Goal: Feedback & Contribution: Contribute content

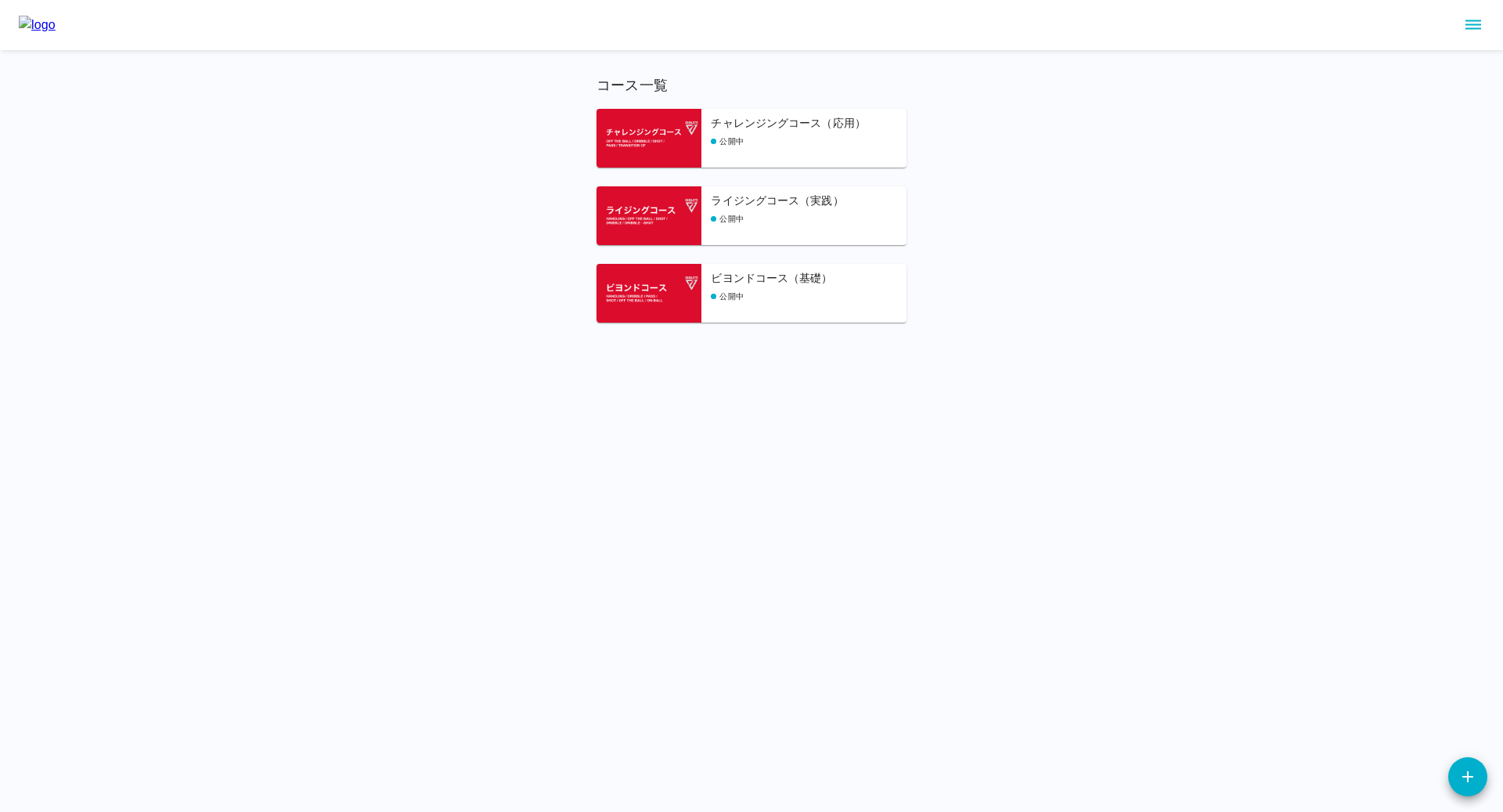
click at [768, 220] on div "公開中" at bounding box center [808, 219] width 196 height 12
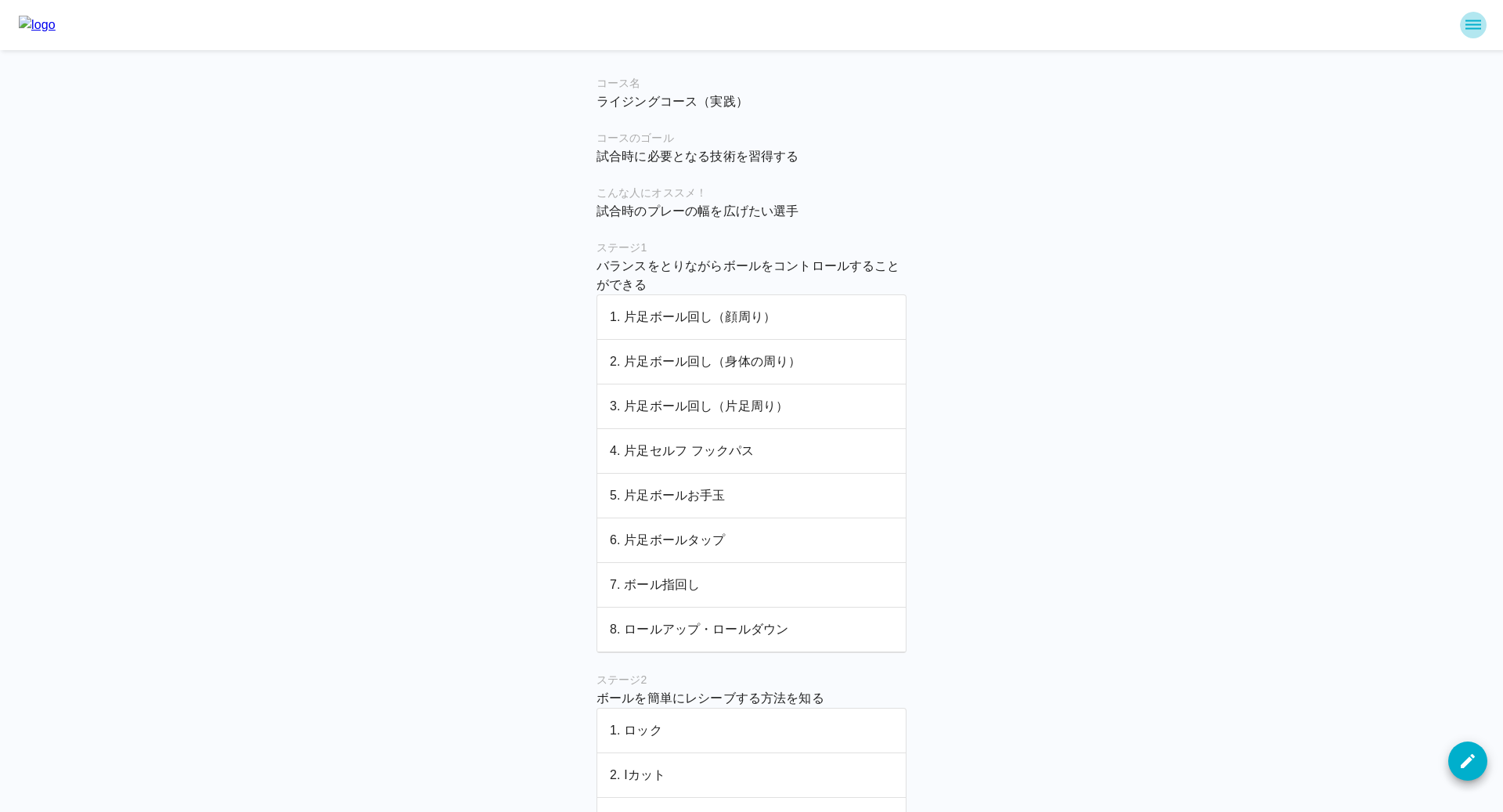
click at [1475, 22] on icon "sidemenu" at bounding box center [1473, 25] width 18 height 18
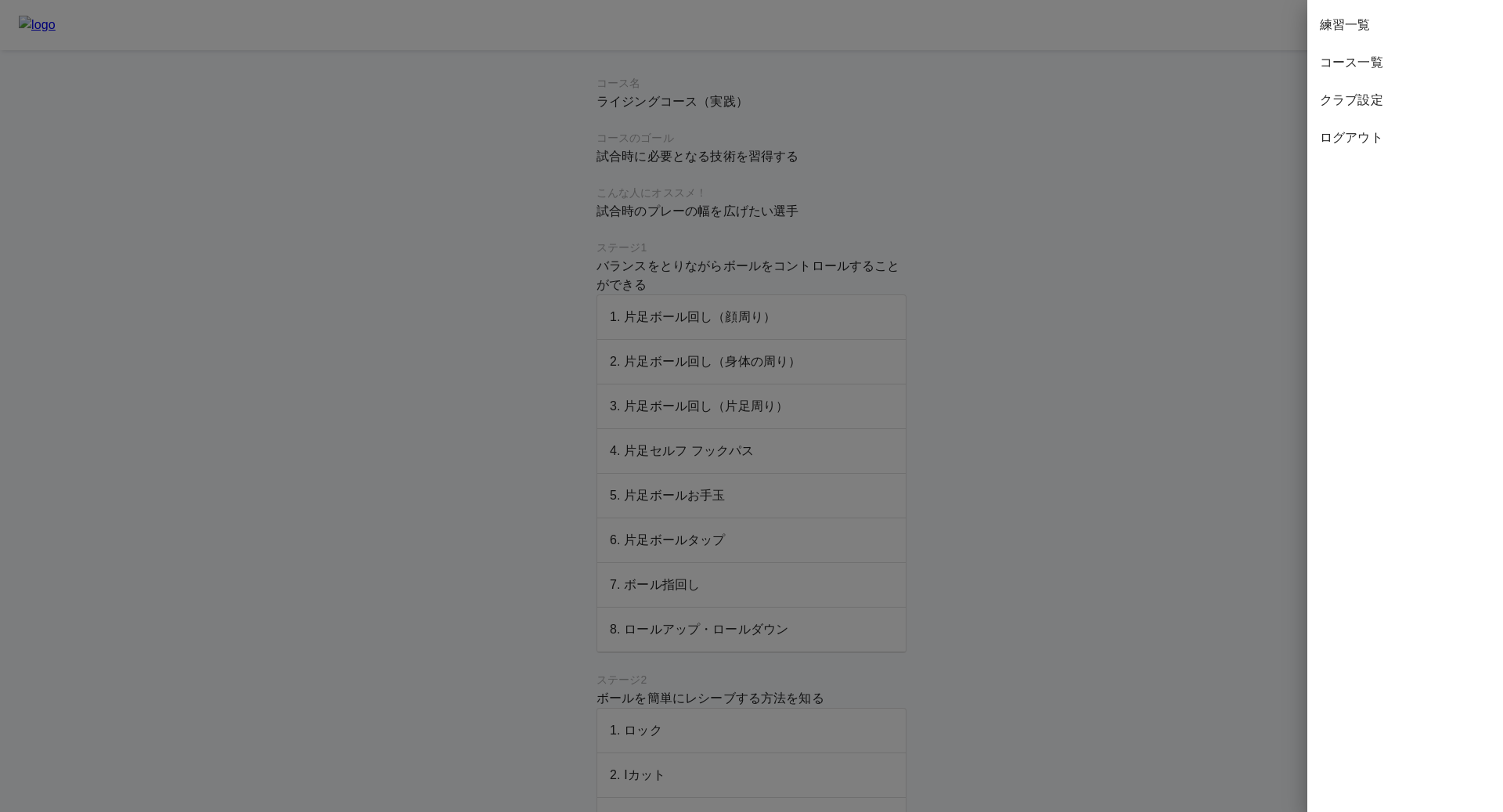
click at [823, 276] on div at bounding box center [752, 406] width 1503 height 812
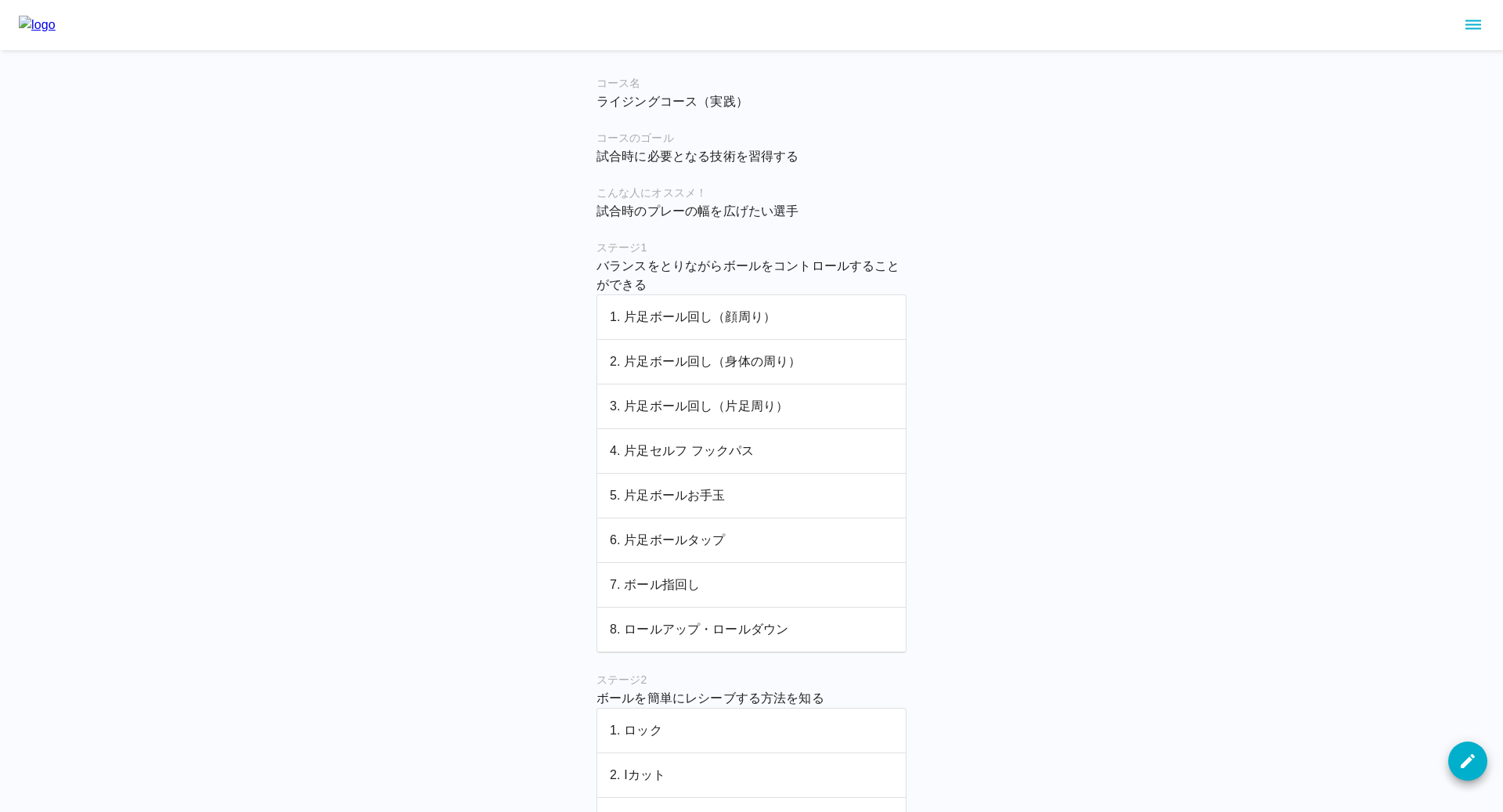
click at [715, 317] on p "1. 片足ボール回し（顔周り）" at bounding box center [752, 317] width 283 height 18
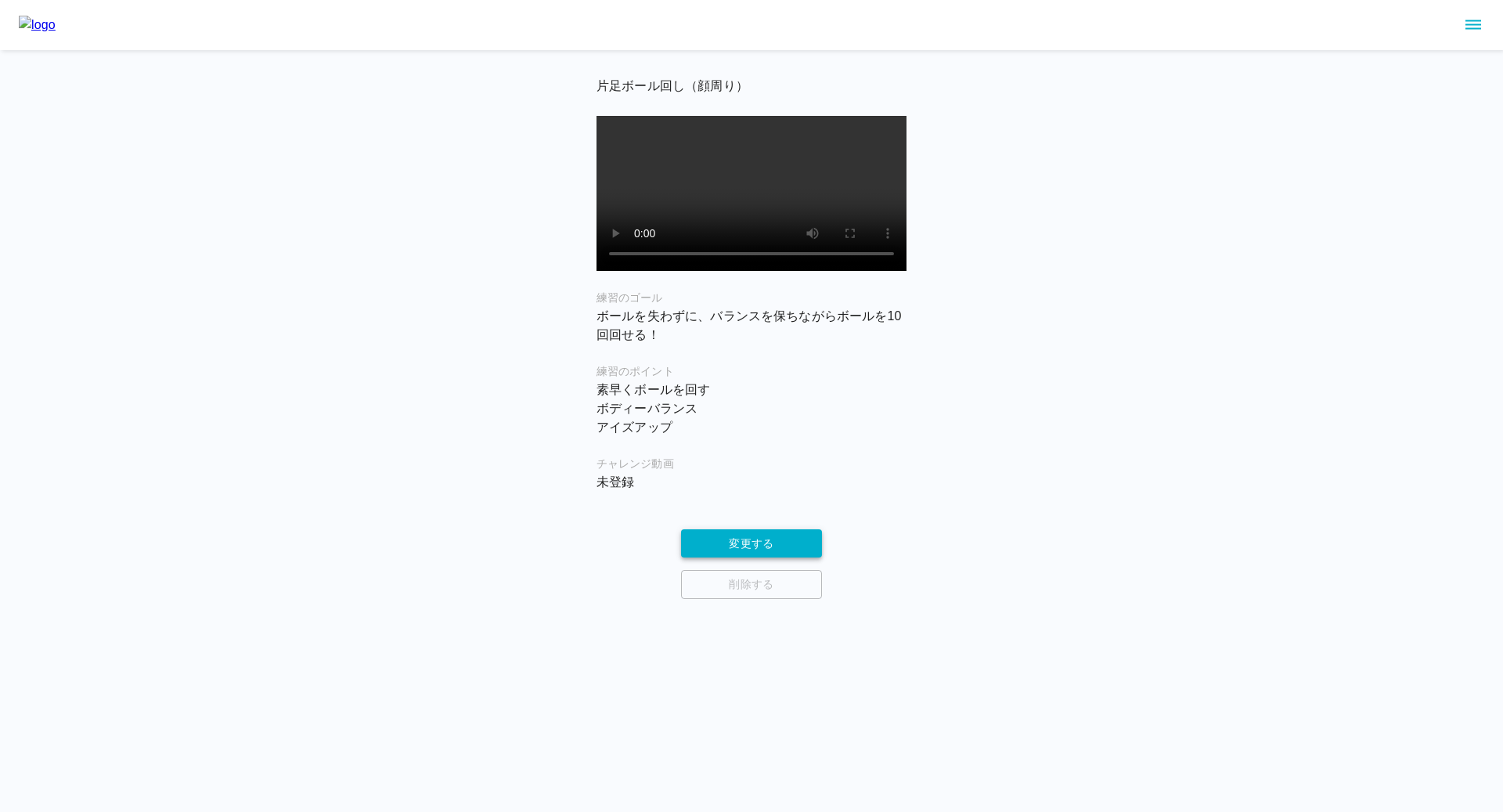
click at [743, 558] on button "変更する" at bounding box center [751, 544] width 141 height 29
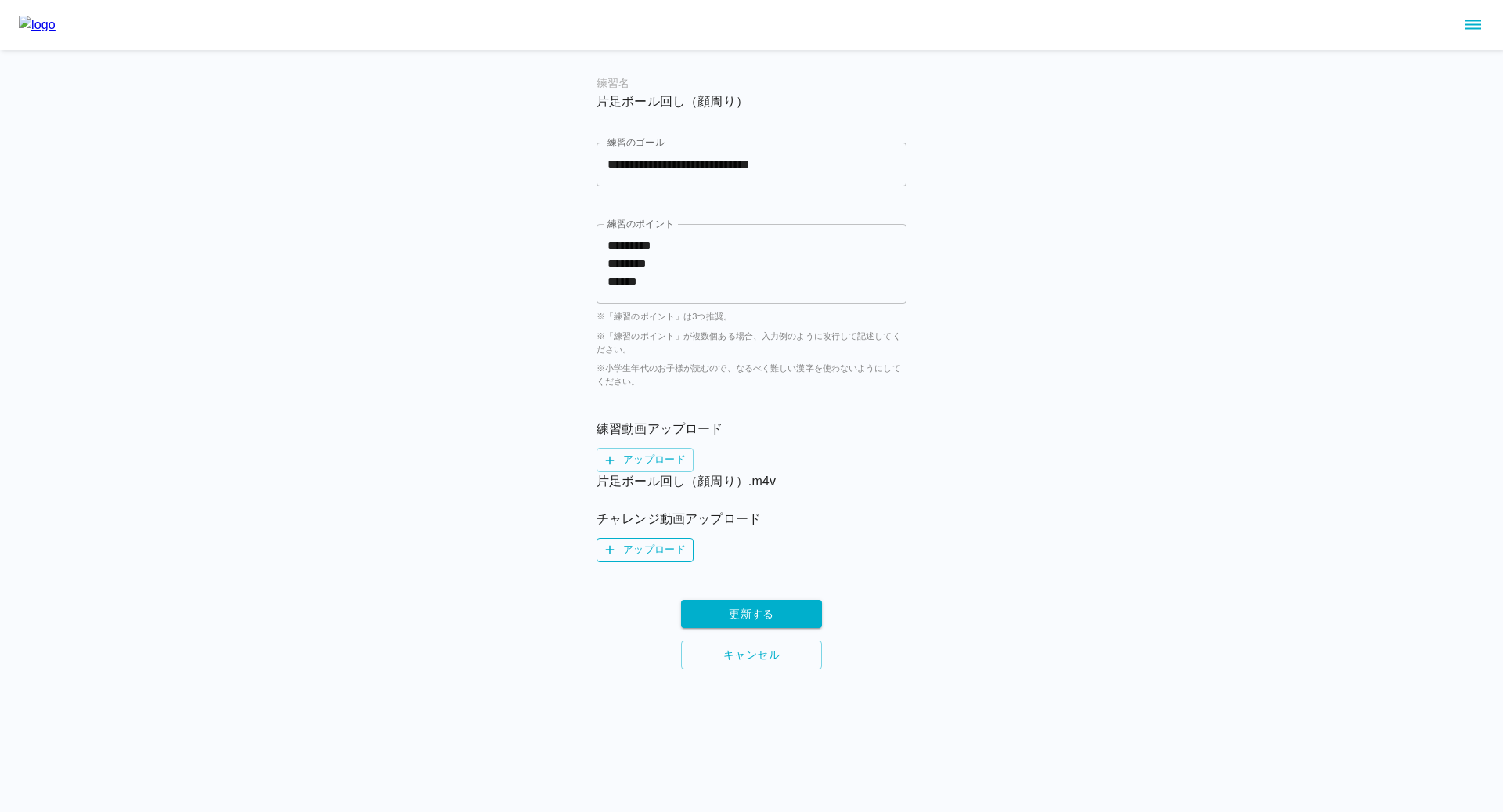
click at [644, 542] on label "アップロード" at bounding box center [645, 549] width 97 height 24
click at [0, 0] on input "アップロード" at bounding box center [0, 0] width 0 height 0
click at [771, 632] on button "更新する" at bounding box center [751, 633] width 141 height 29
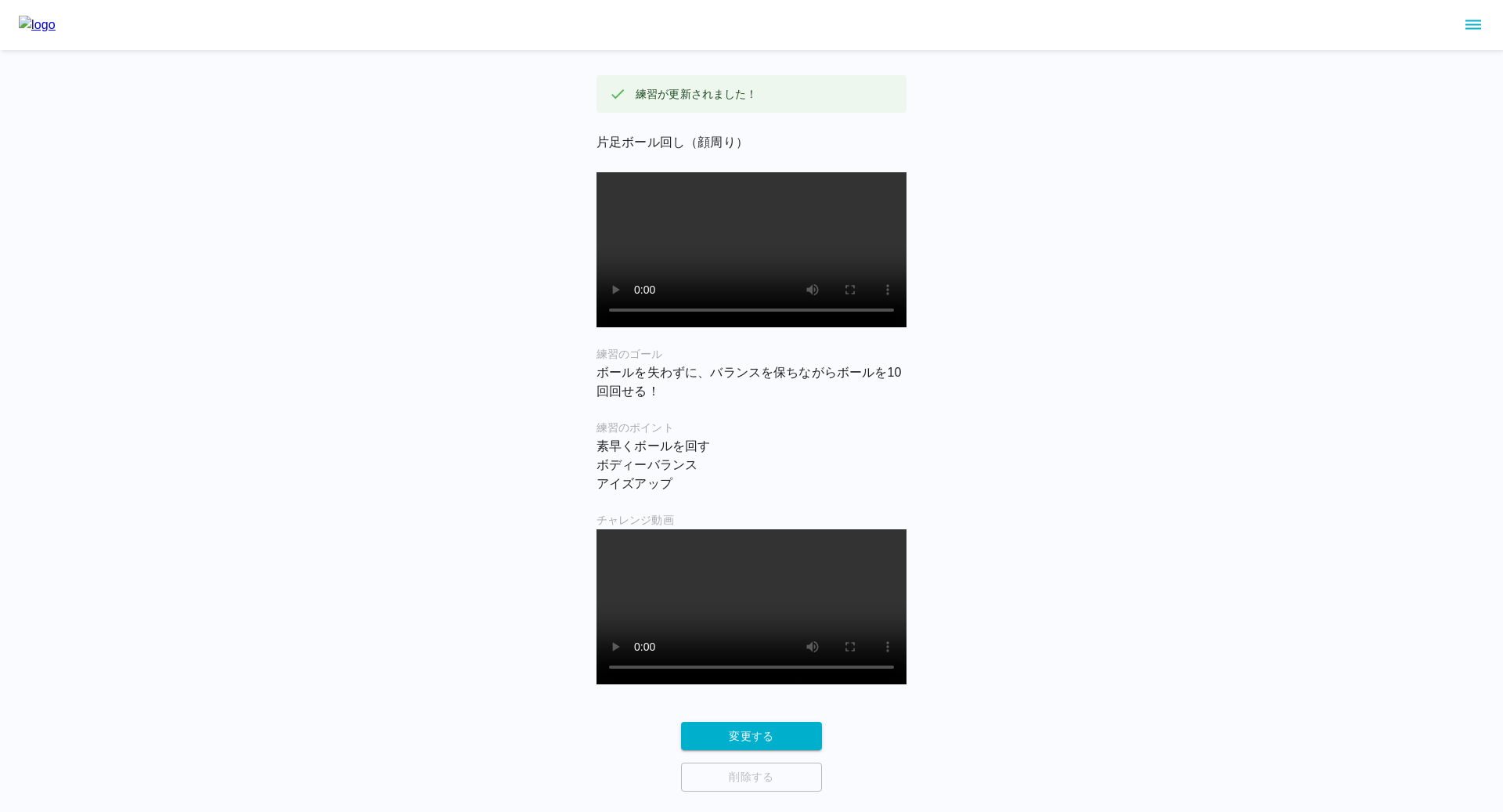
click at [55, 29] on img at bounding box center [37, 25] width 37 height 18
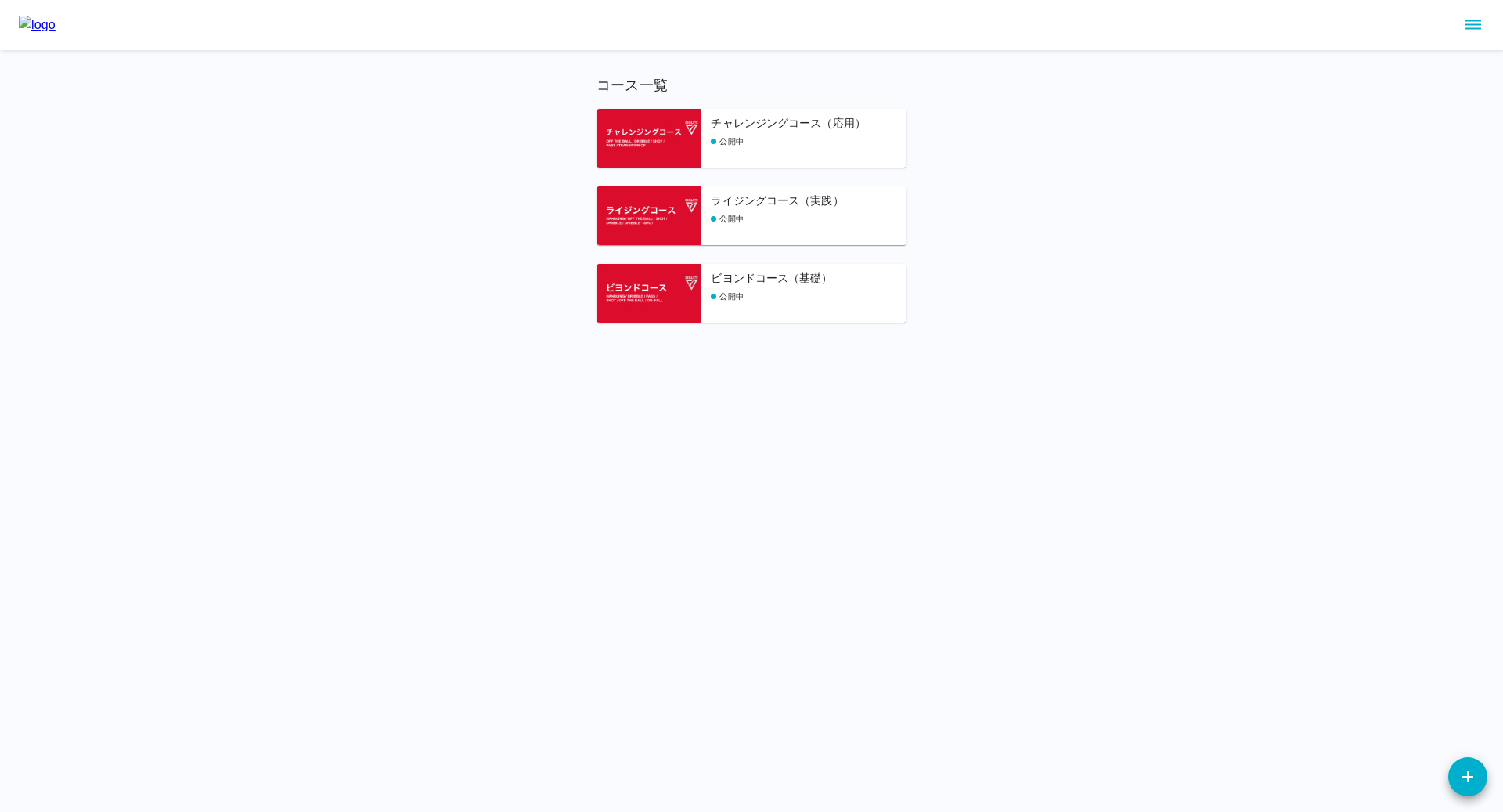
click at [763, 221] on div "公開中" at bounding box center [808, 219] width 196 height 12
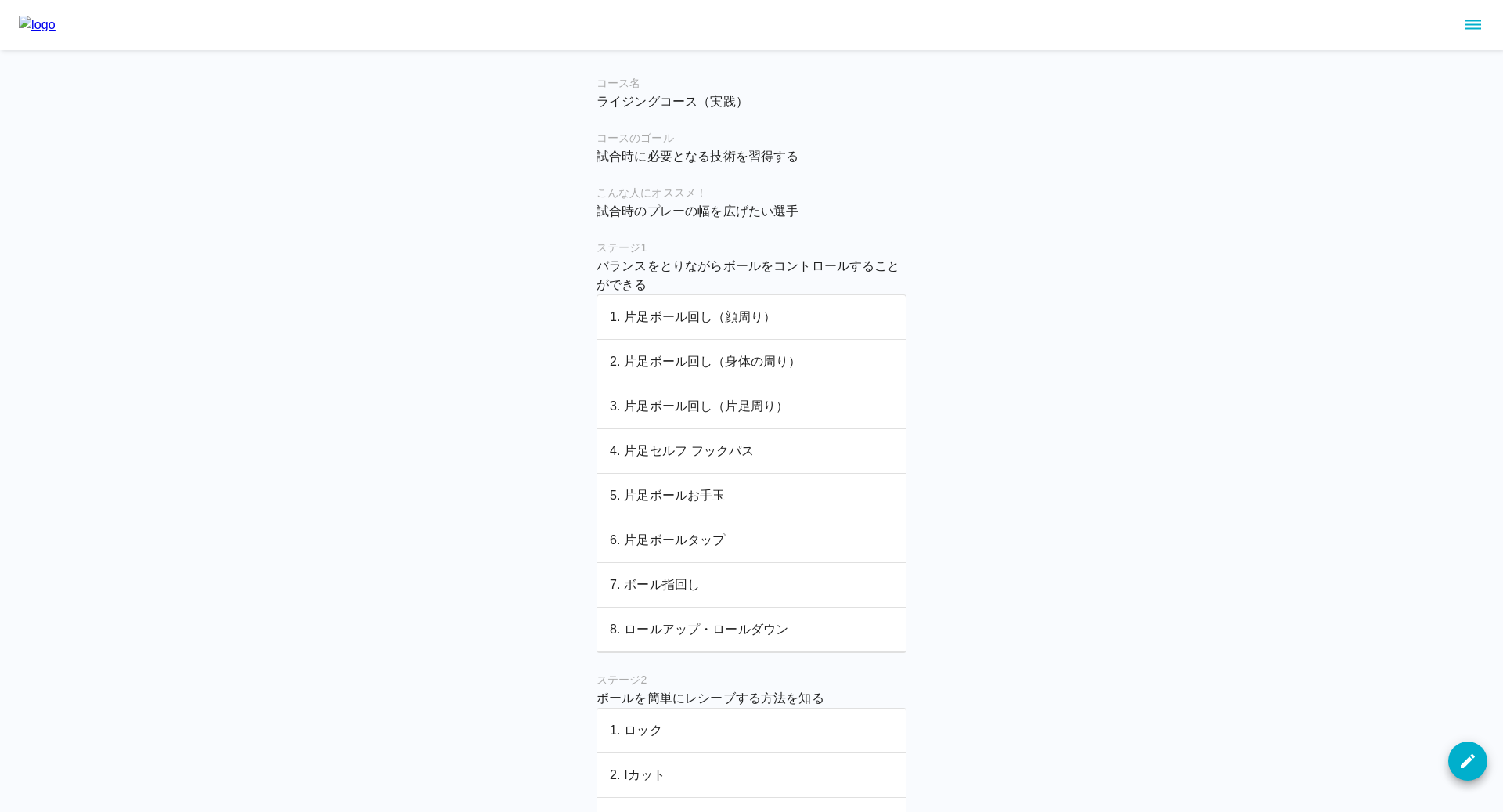
click at [680, 361] on p "2. 片足ボール回し（身体の周り）" at bounding box center [752, 361] width 283 height 18
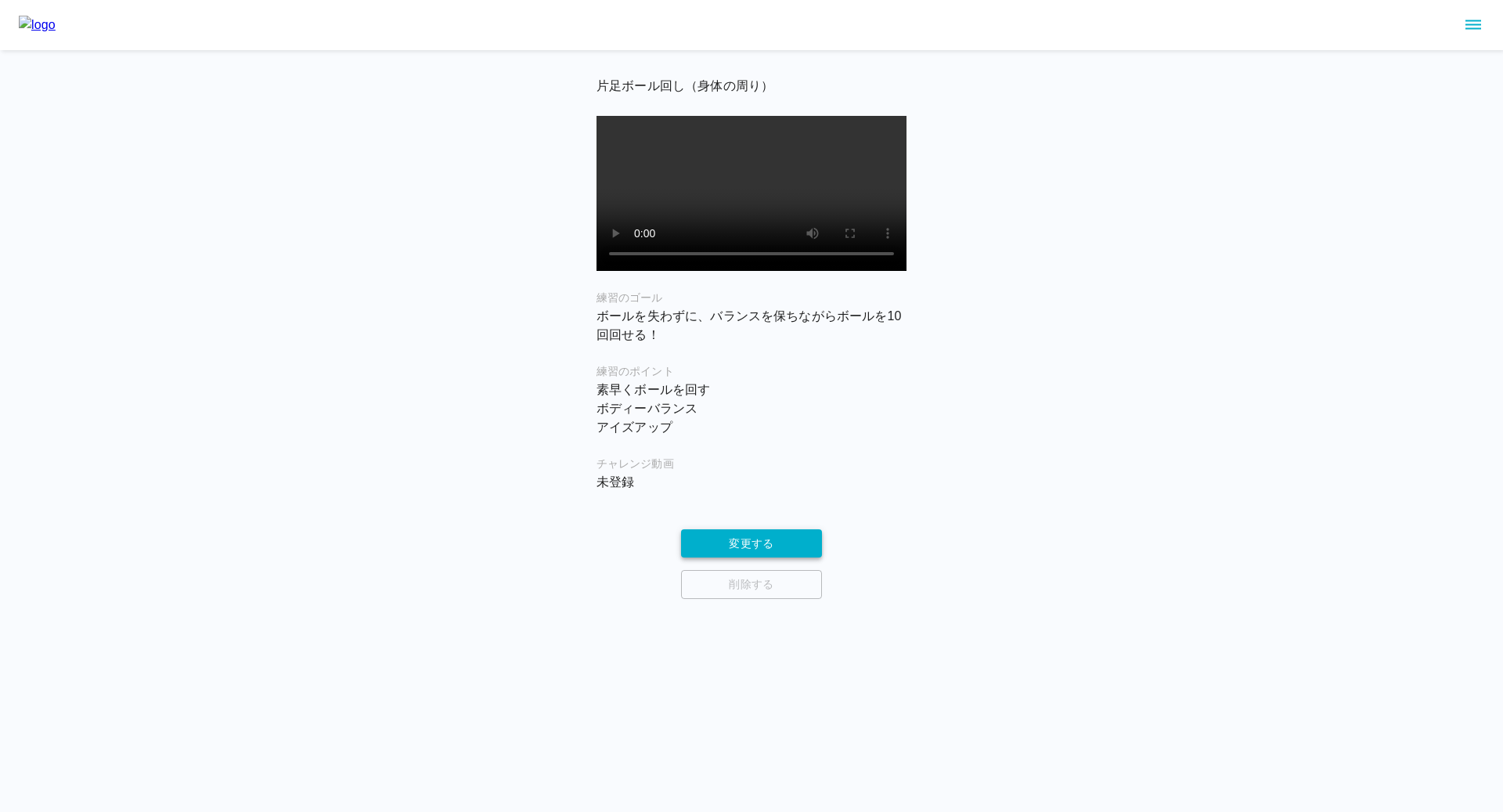
click at [735, 558] on button "変更する" at bounding box center [751, 544] width 141 height 29
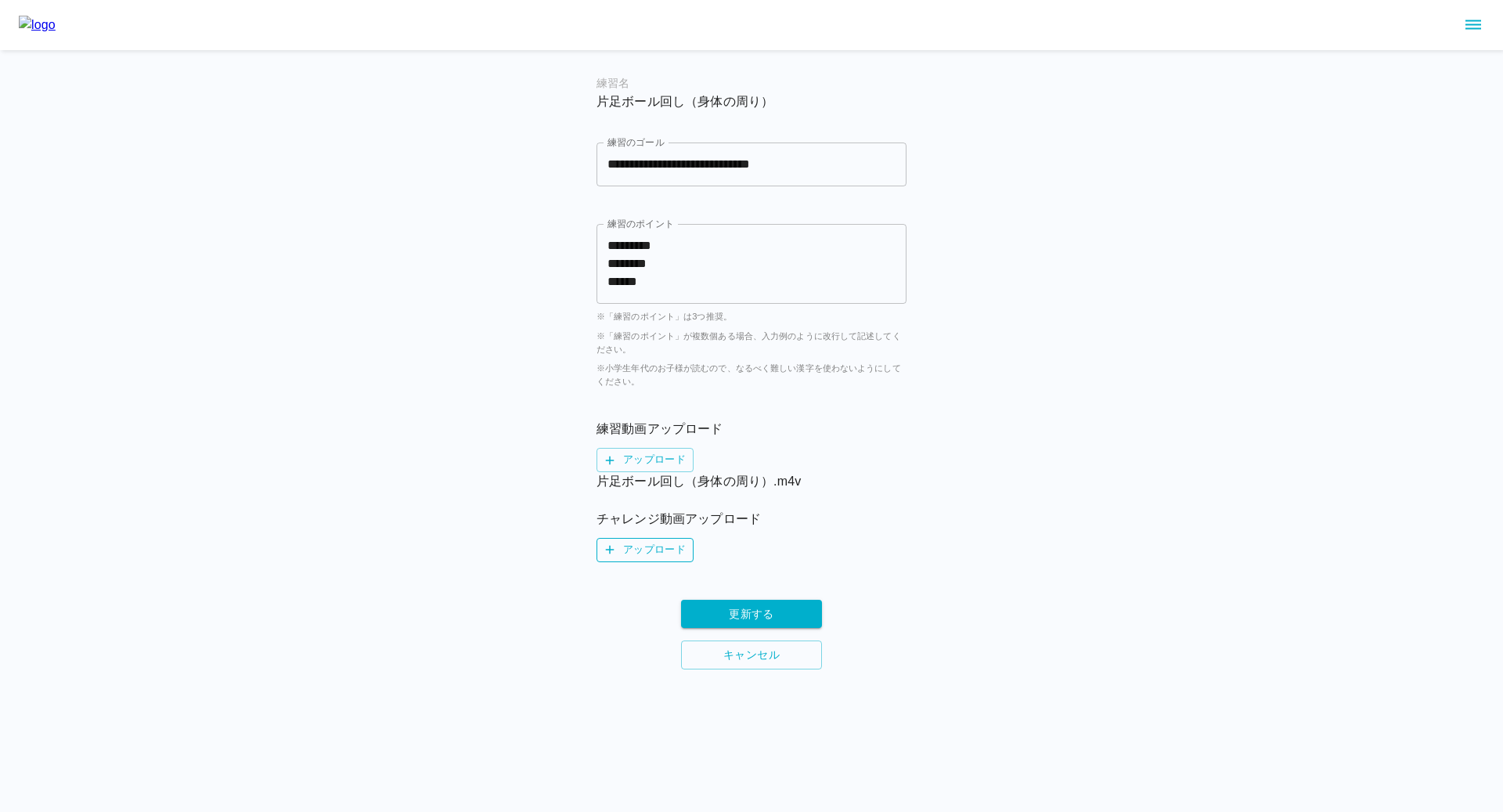
click at [641, 547] on label "アップロード" at bounding box center [645, 549] width 97 height 24
click at [0, 0] on input "アップロード" at bounding box center [0, 0] width 0 height 0
click at [749, 626] on button "更新する" at bounding box center [751, 633] width 141 height 29
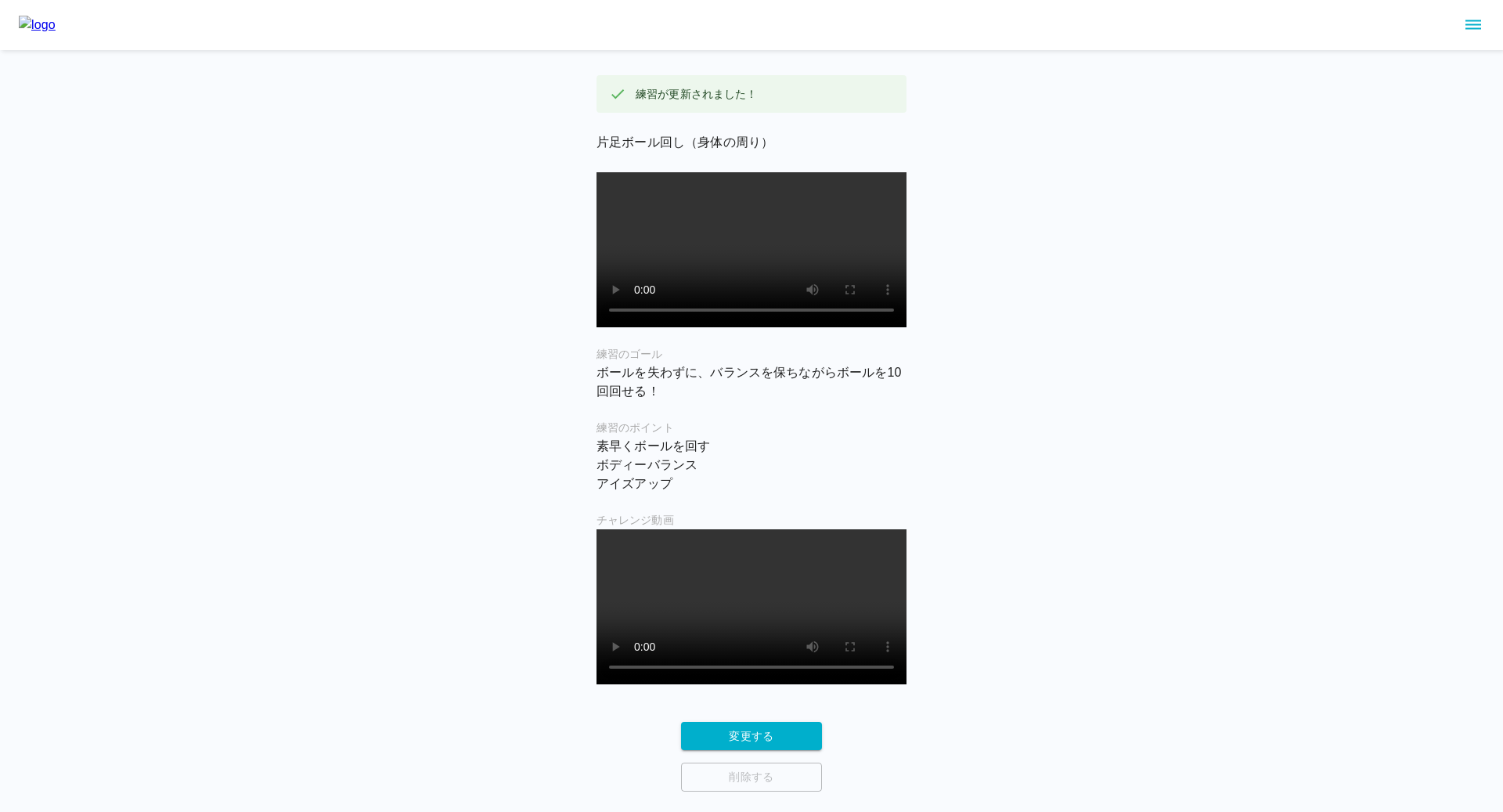
click at [51, 32] on img at bounding box center [37, 25] width 37 height 18
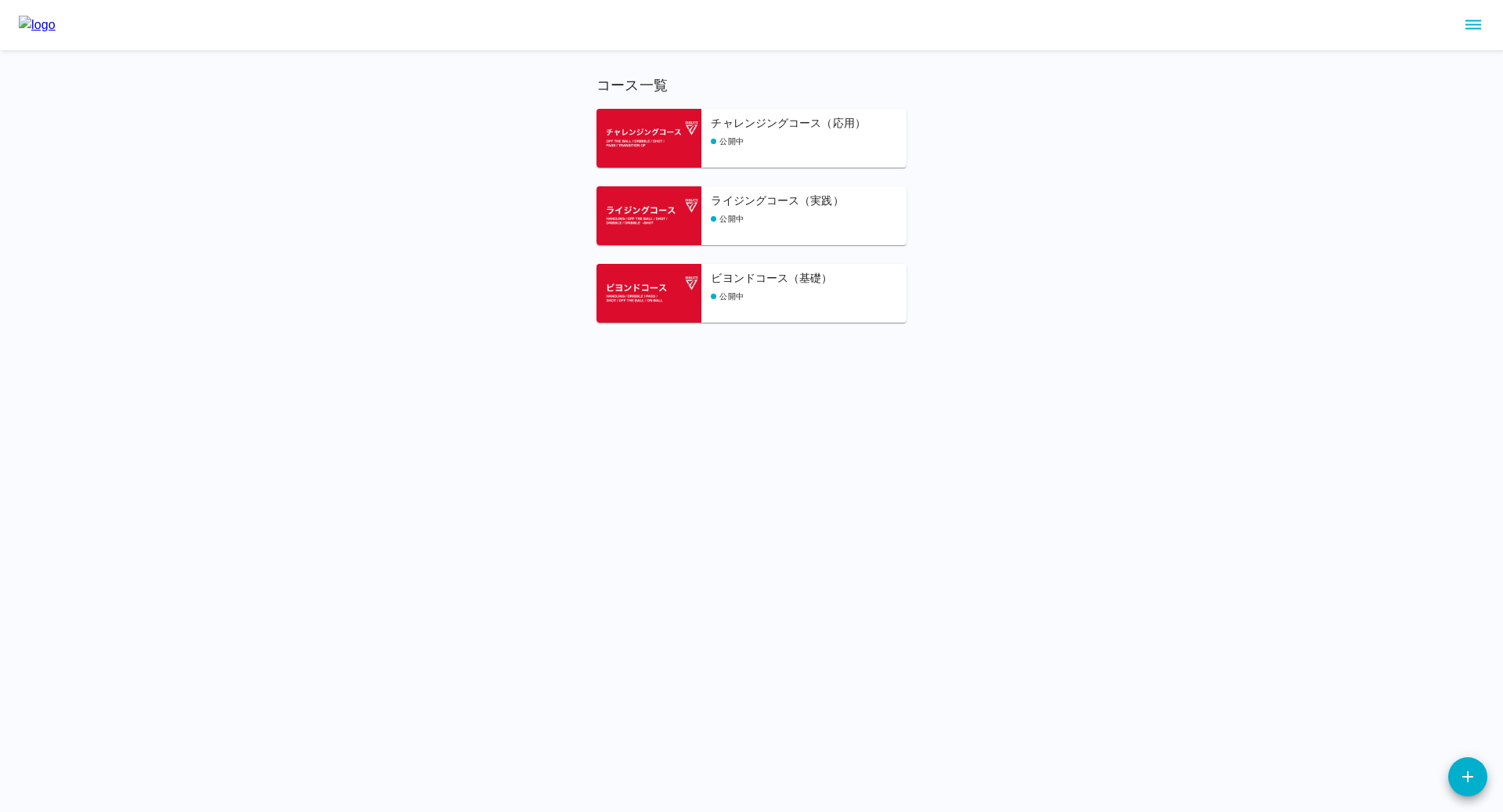
click at [801, 223] on div "公開中" at bounding box center [808, 219] width 196 height 12
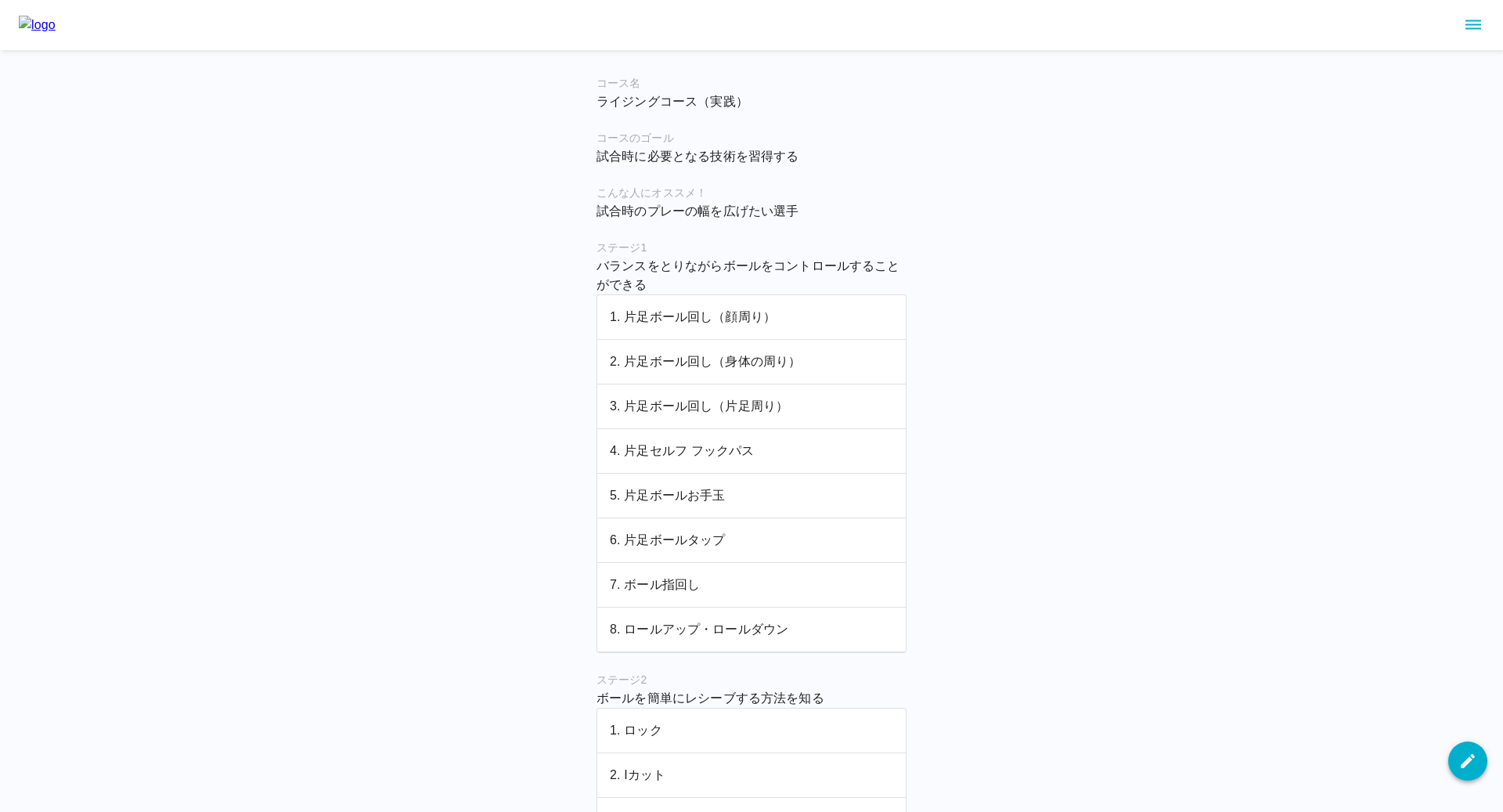
click at [1467, 760] on icon "button" at bounding box center [1467, 761] width 14 height 14
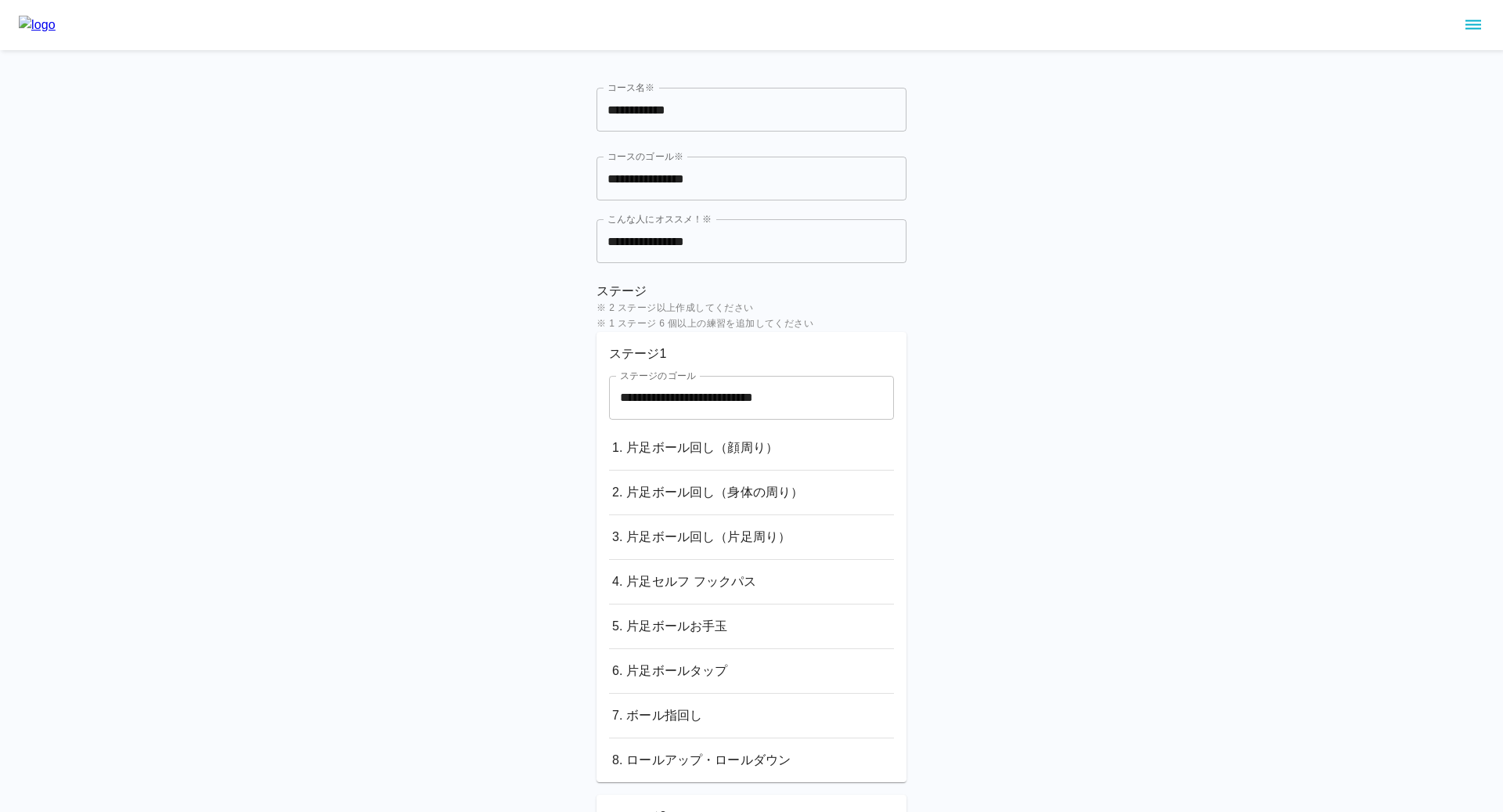
click at [55, 17] on img at bounding box center [37, 25] width 37 height 18
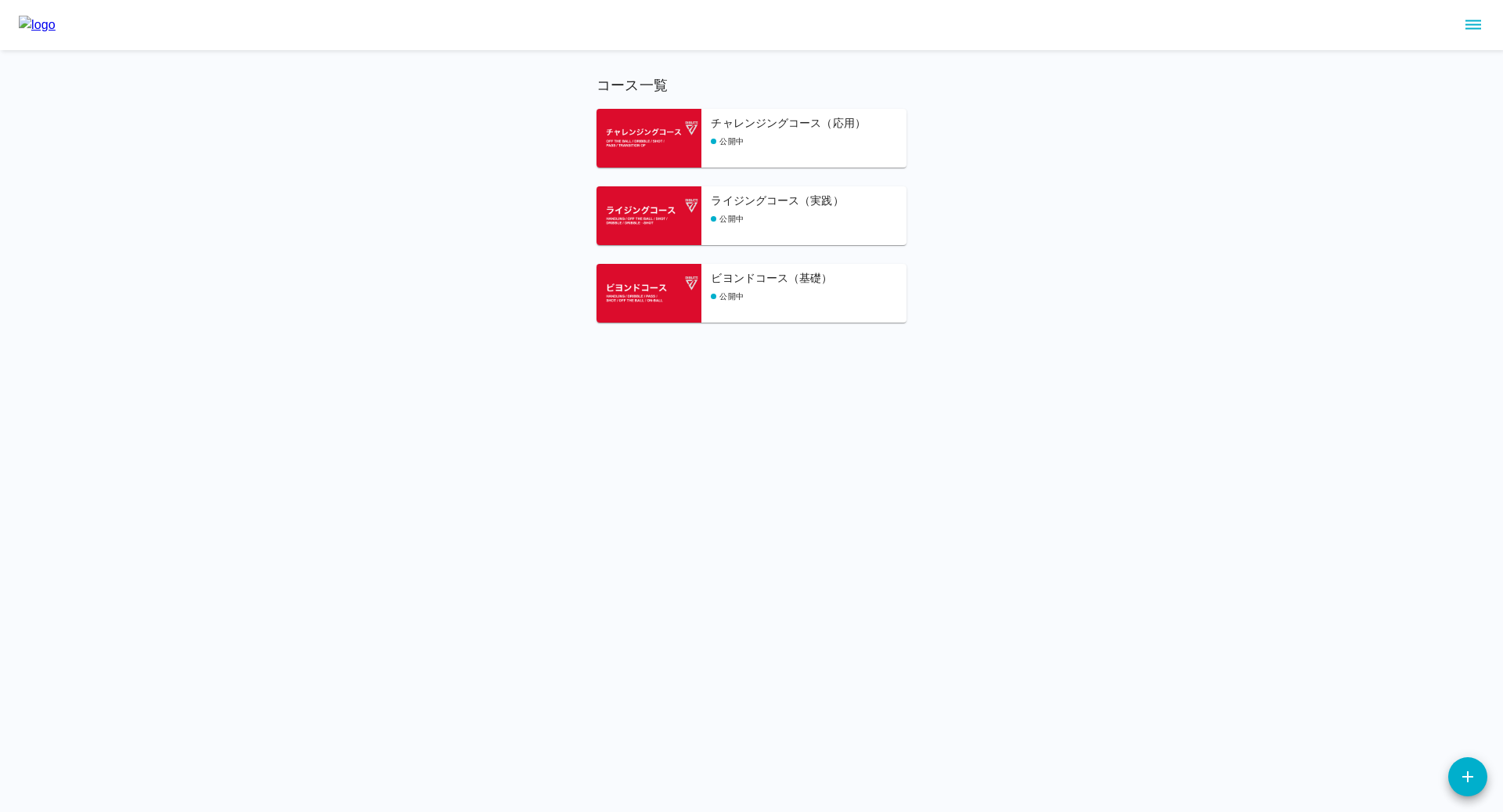
click at [768, 217] on div "公開中" at bounding box center [808, 219] width 196 height 12
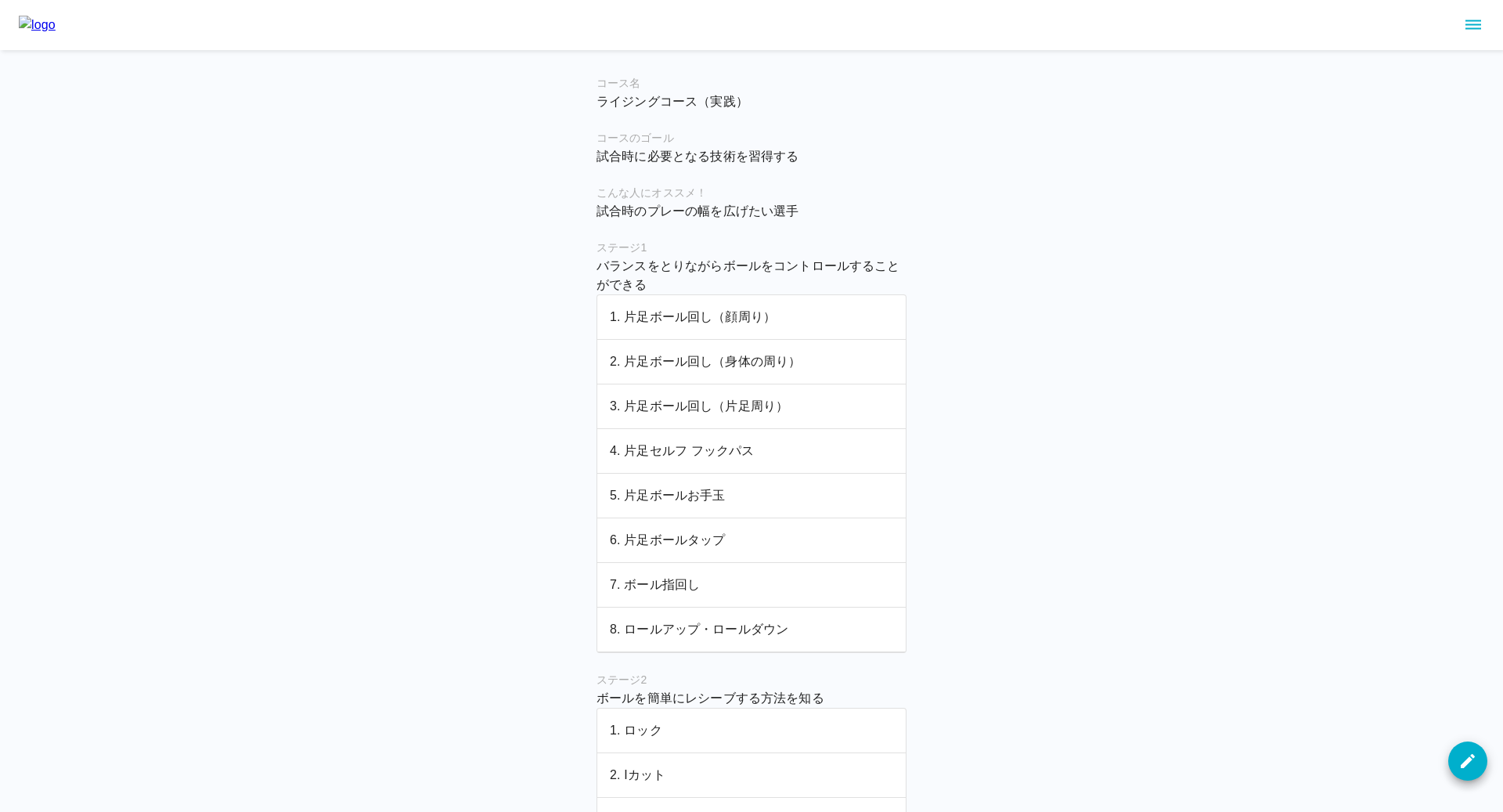
click at [711, 301] on td "1. 片足ボール回し（顔周り）" at bounding box center [752, 317] width 309 height 45
click at [669, 352] on p "2. 片足ボール回し（身体の周り）" at bounding box center [752, 361] width 283 height 18
click at [659, 323] on p "1. 片足ボール回し（顔周り）" at bounding box center [752, 317] width 283 height 18
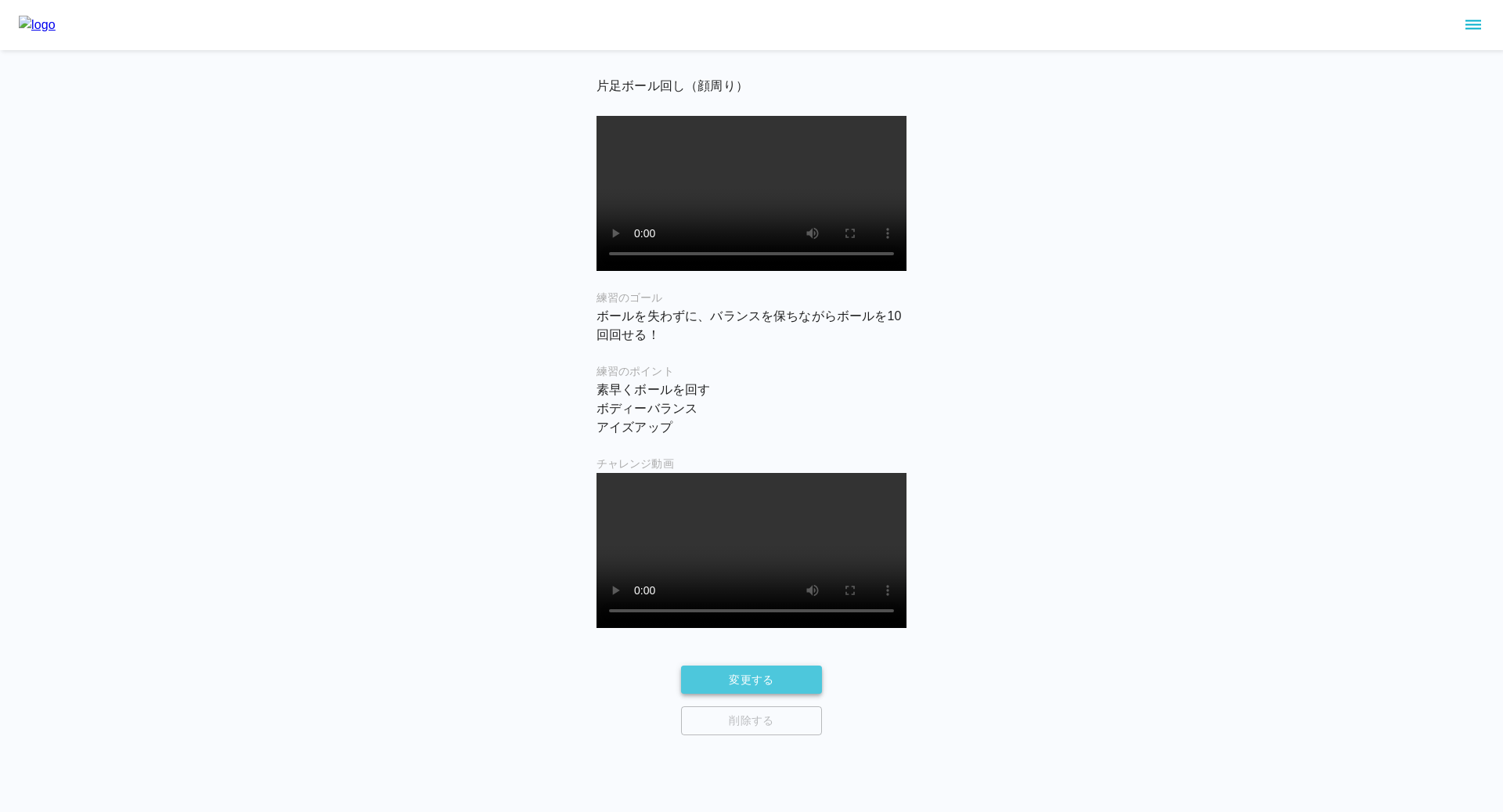
click at [748, 665] on button "変更する" at bounding box center [751, 680] width 141 height 29
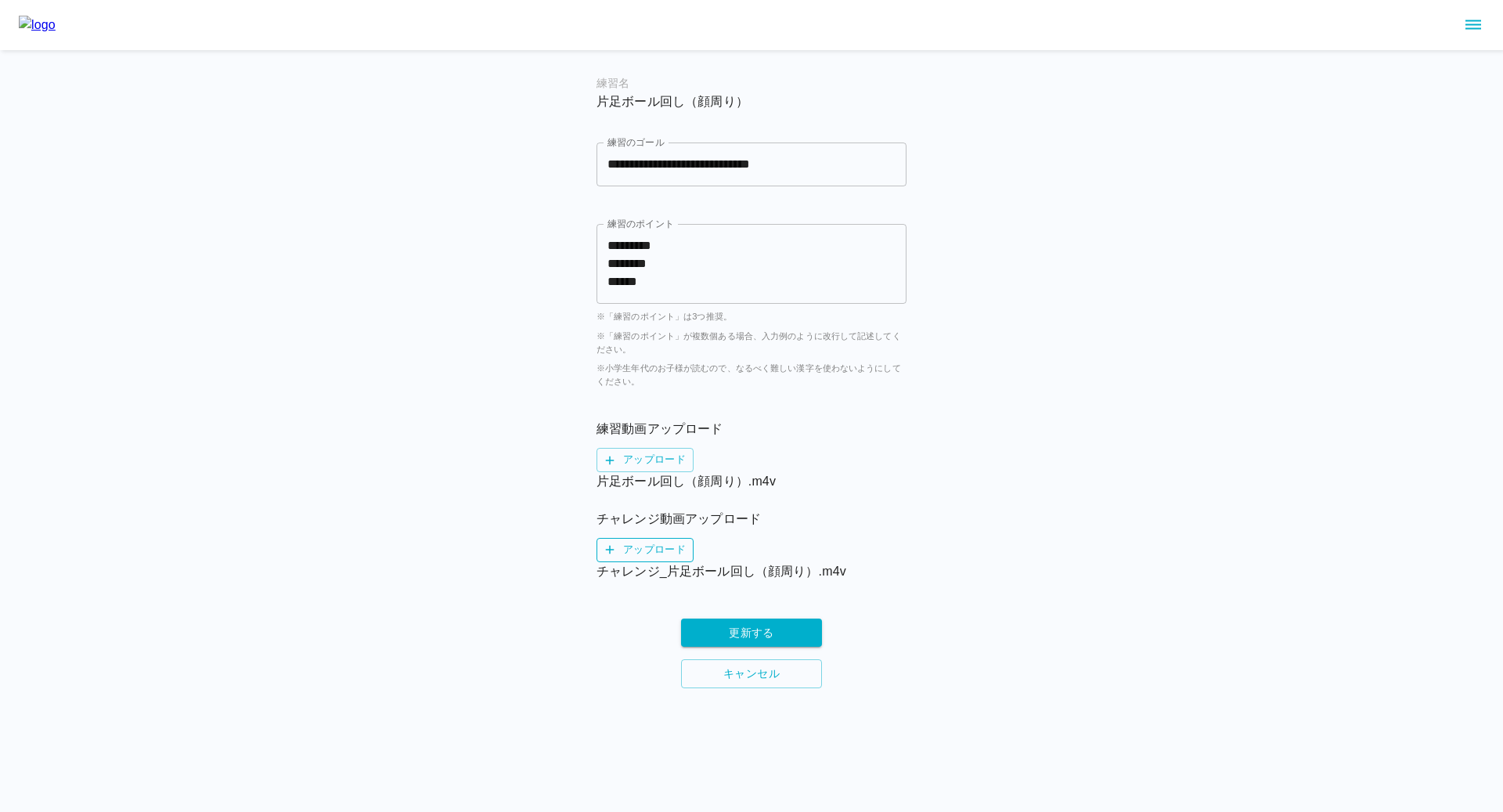
click at [672, 548] on label "アップロード" at bounding box center [645, 549] width 97 height 24
click at [0, 0] on input "アップロード" at bounding box center [0, 0] width 0 height 0
click at [764, 626] on button "更新する" at bounding box center [751, 633] width 141 height 29
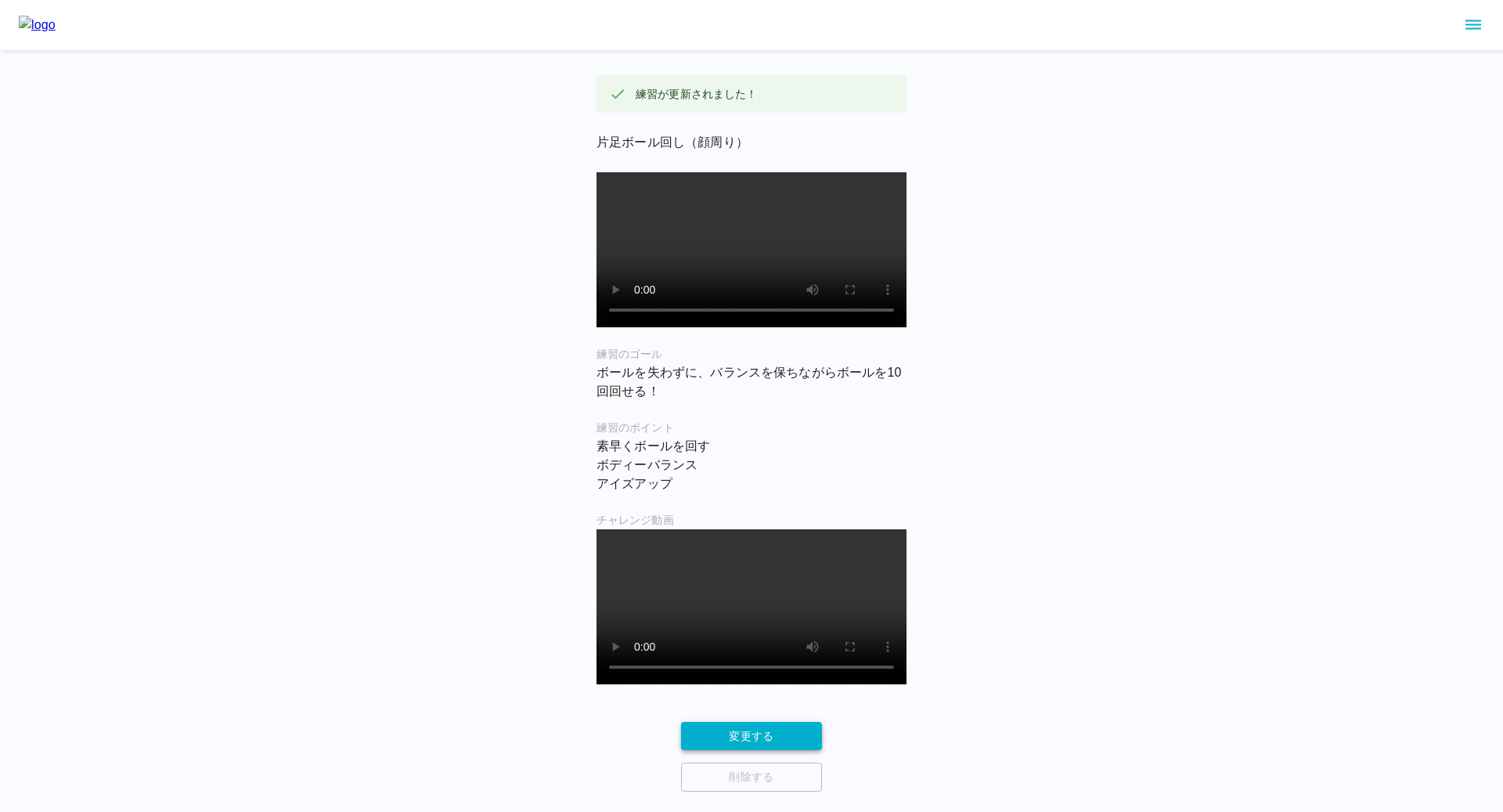
click at [630, 529] on h6 "チャレンジ動画" at bounding box center [751, 520] width 310 height 17
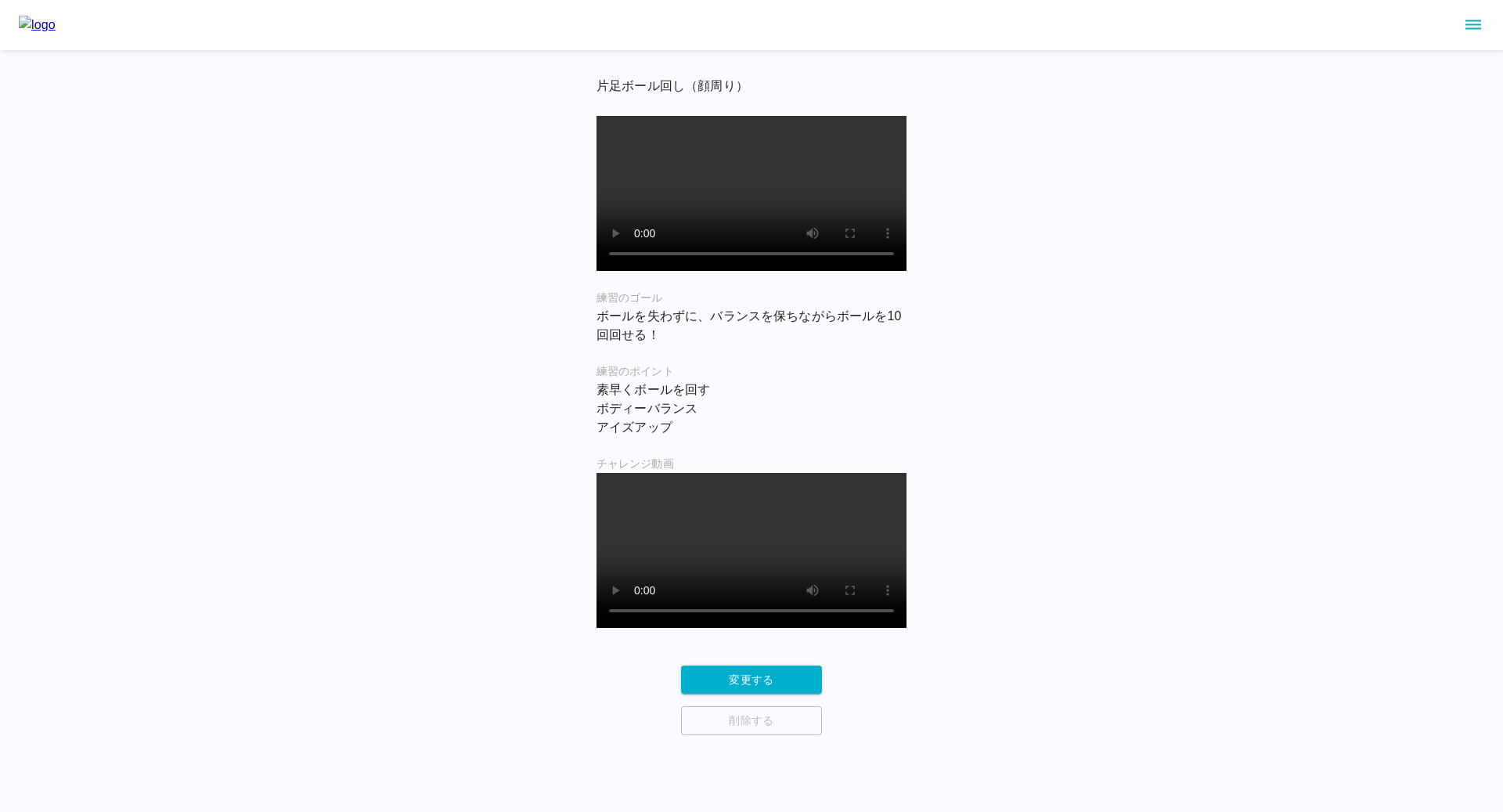
click at [1469, 29] on icon "sidemenu" at bounding box center [1473, 25] width 18 height 18
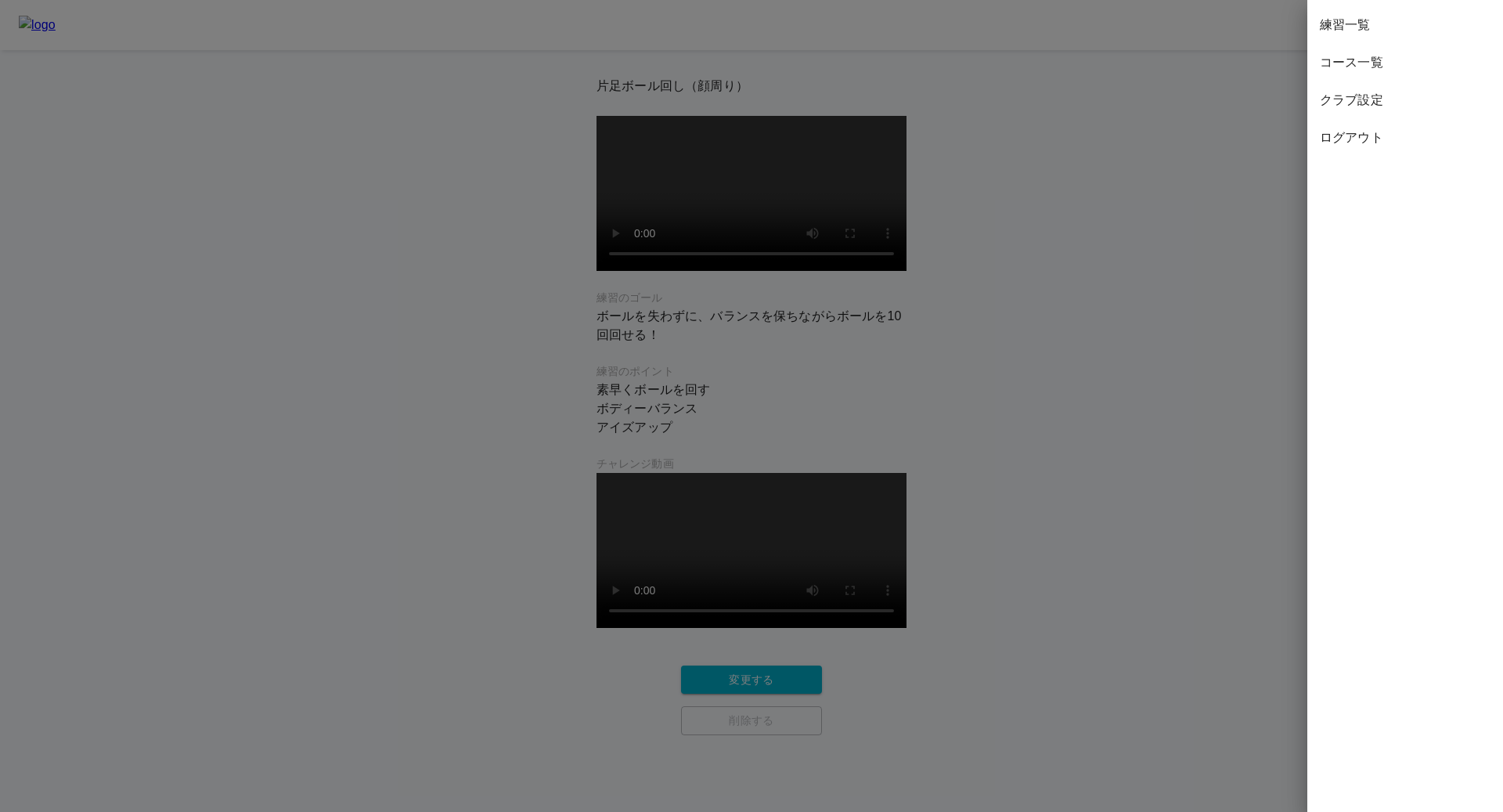
click at [1359, 141] on span "ログアウト" at bounding box center [1406, 138] width 171 height 18
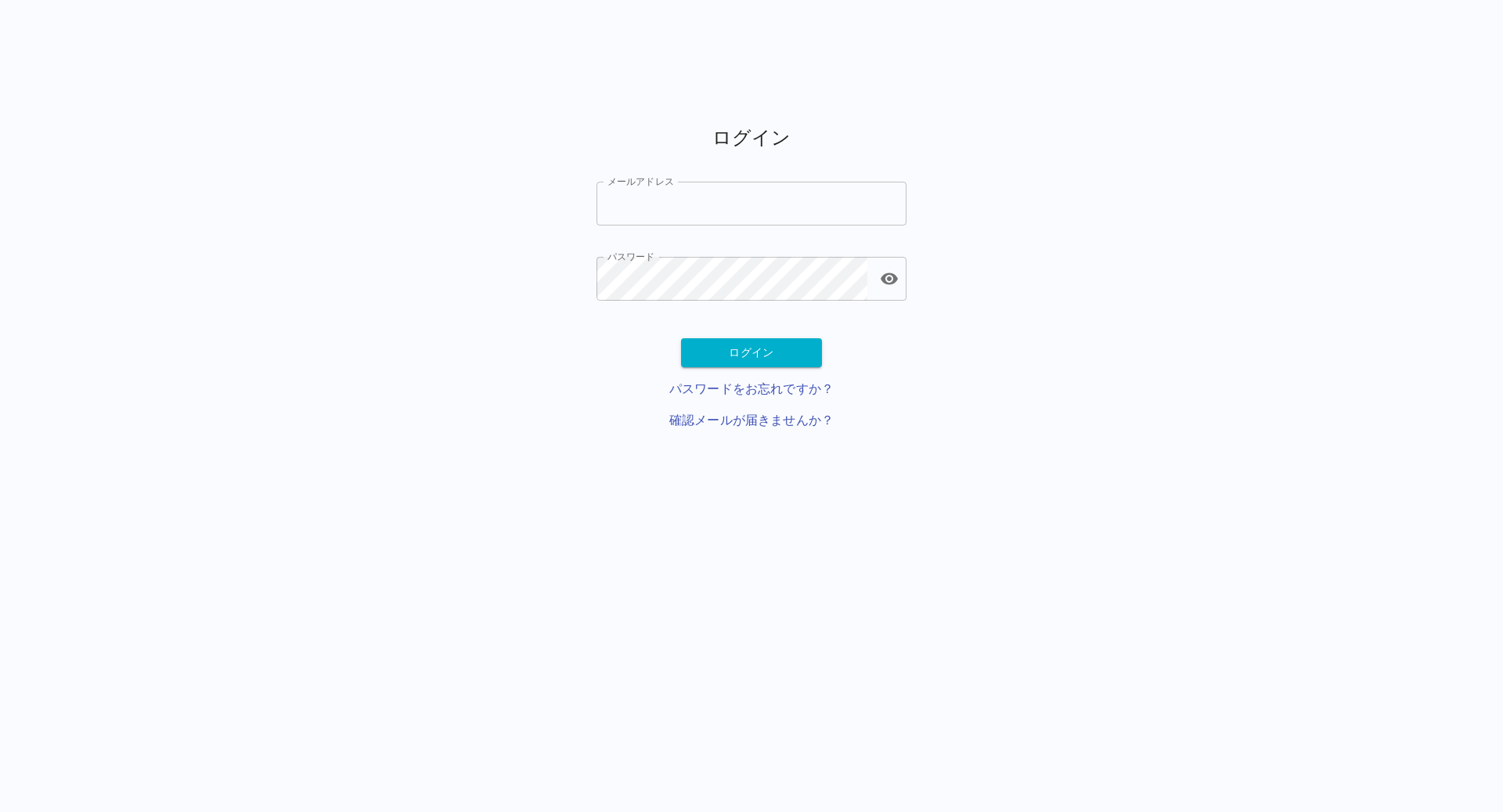
type input "**********"
click at [754, 356] on button "ログイン" at bounding box center [751, 353] width 141 height 29
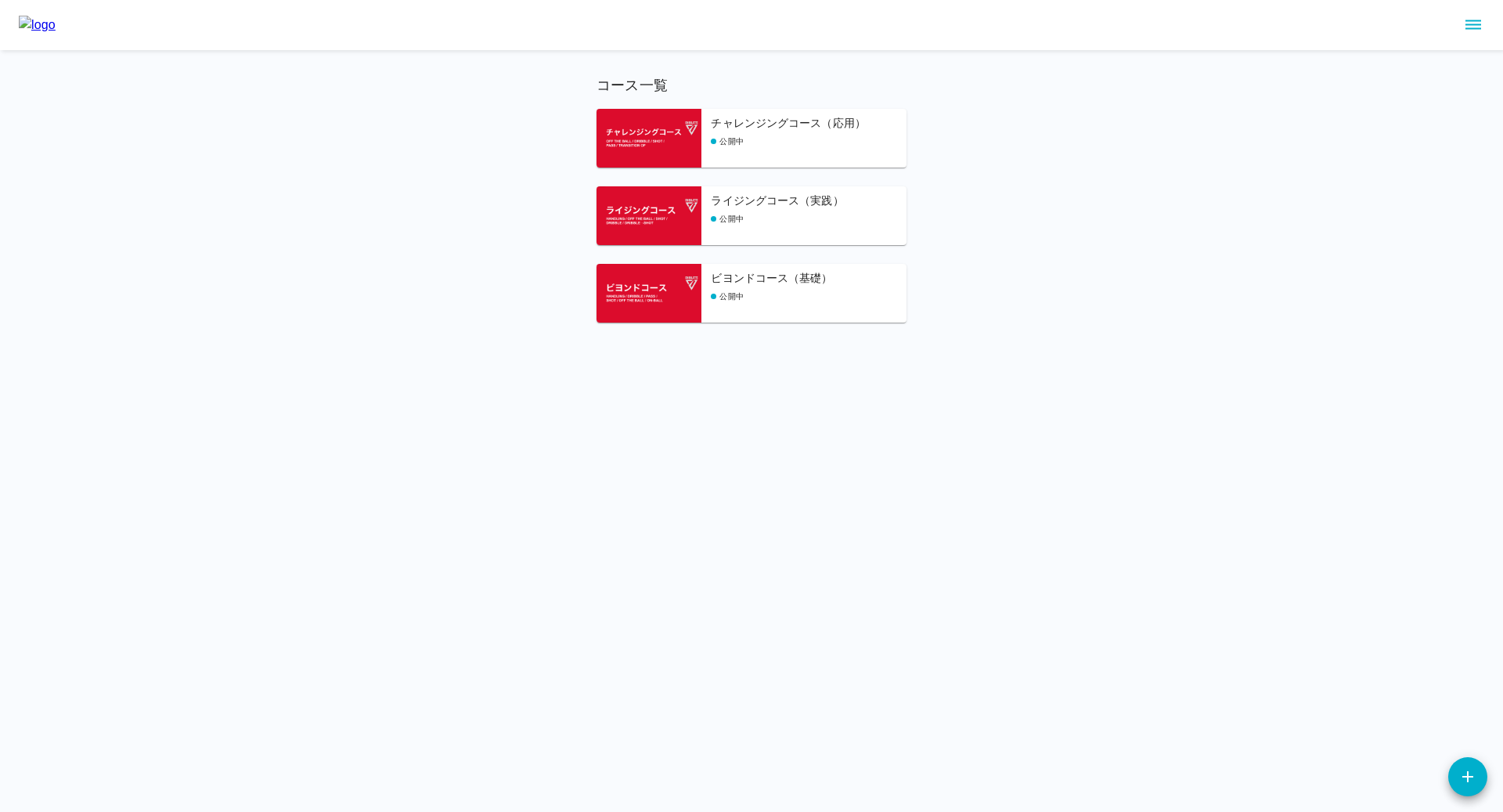
click at [777, 178] on div "チャレンジングコース（応用） 公開中 ライジングコース（実践） 公開中 ビヨンドコース（基礎） 公開中" at bounding box center [751, 215] width 310 height 214
click at [777, 198] on h6 "ライジングコース（実践）" at bounding box center [808, 201] width 196 height 17
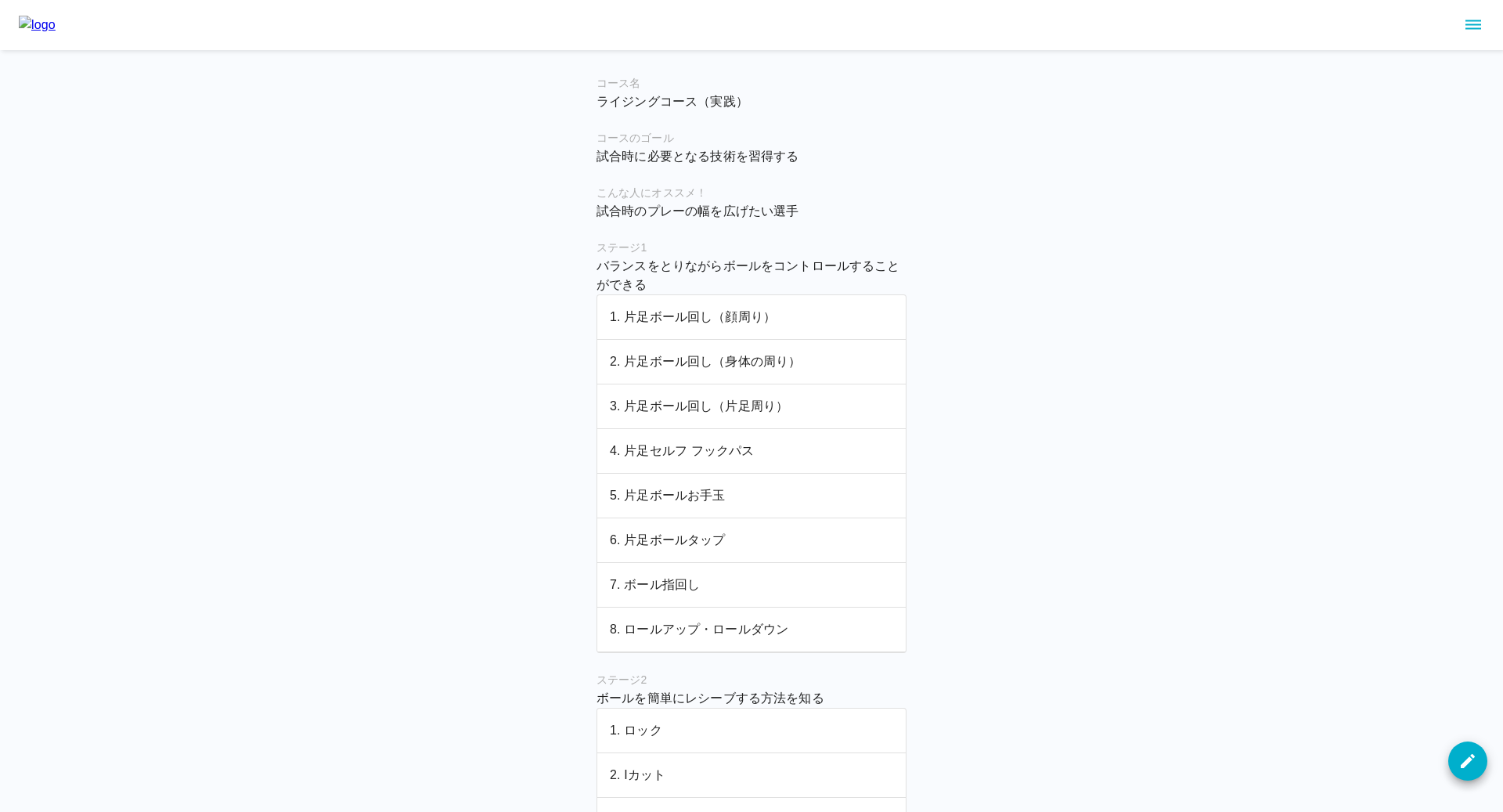
click at [702, 311] on p "1. 片足ボール回し（顔周り）" at bounding box center [752, 317] width 283 height 18
click at [694, 367] on p "2. 片足ボール回し（身体の周り）" at bounding box center [752, 361] width 283 height 18
click at [698, 318] on p "1. 片足ボール回し（顔周り）" at bounding box center [752, 317] width 283 height 18
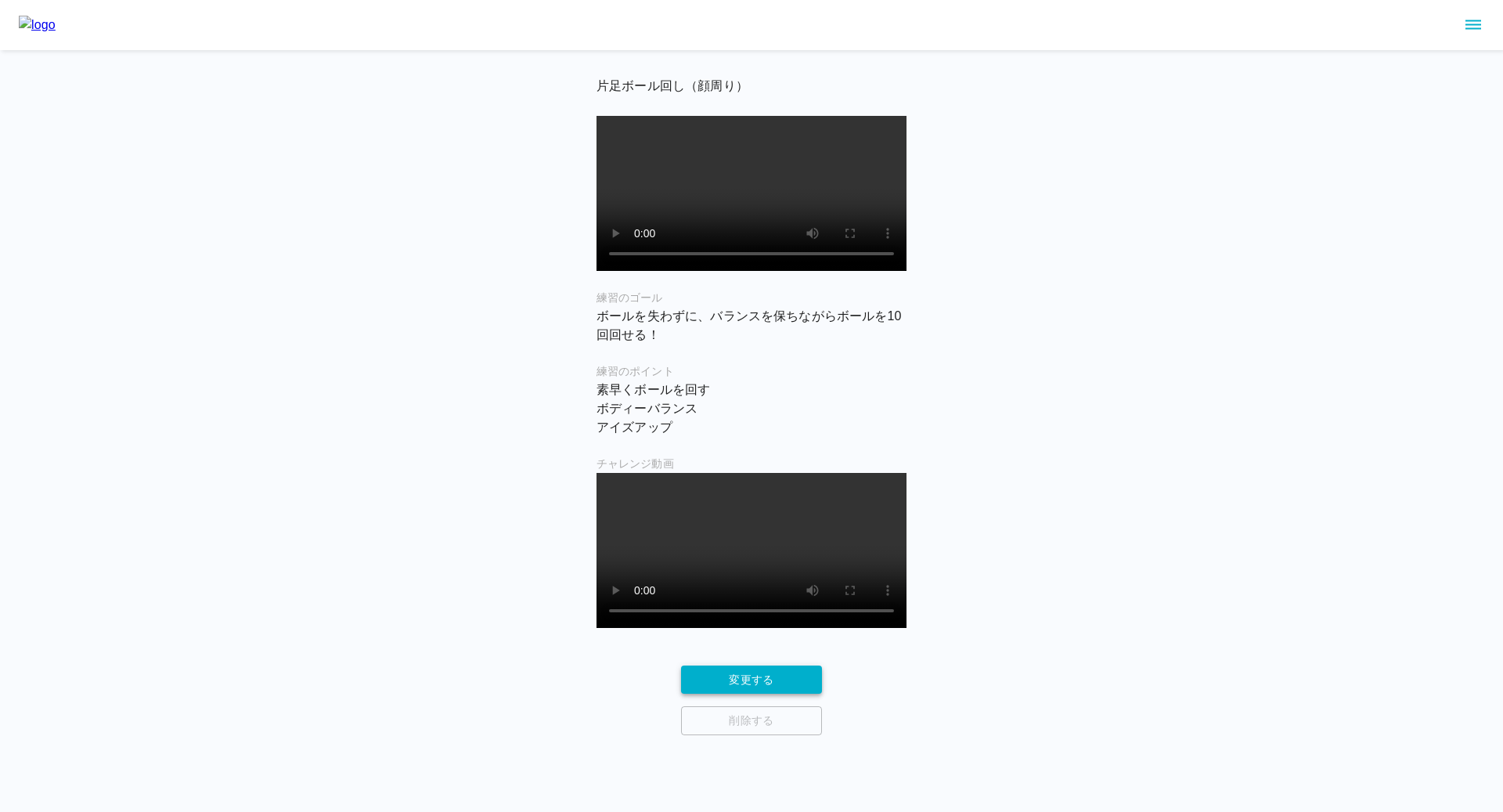
click at [748, 665] on button "変更する" at bounding box center [751, 680] width 141 height 29
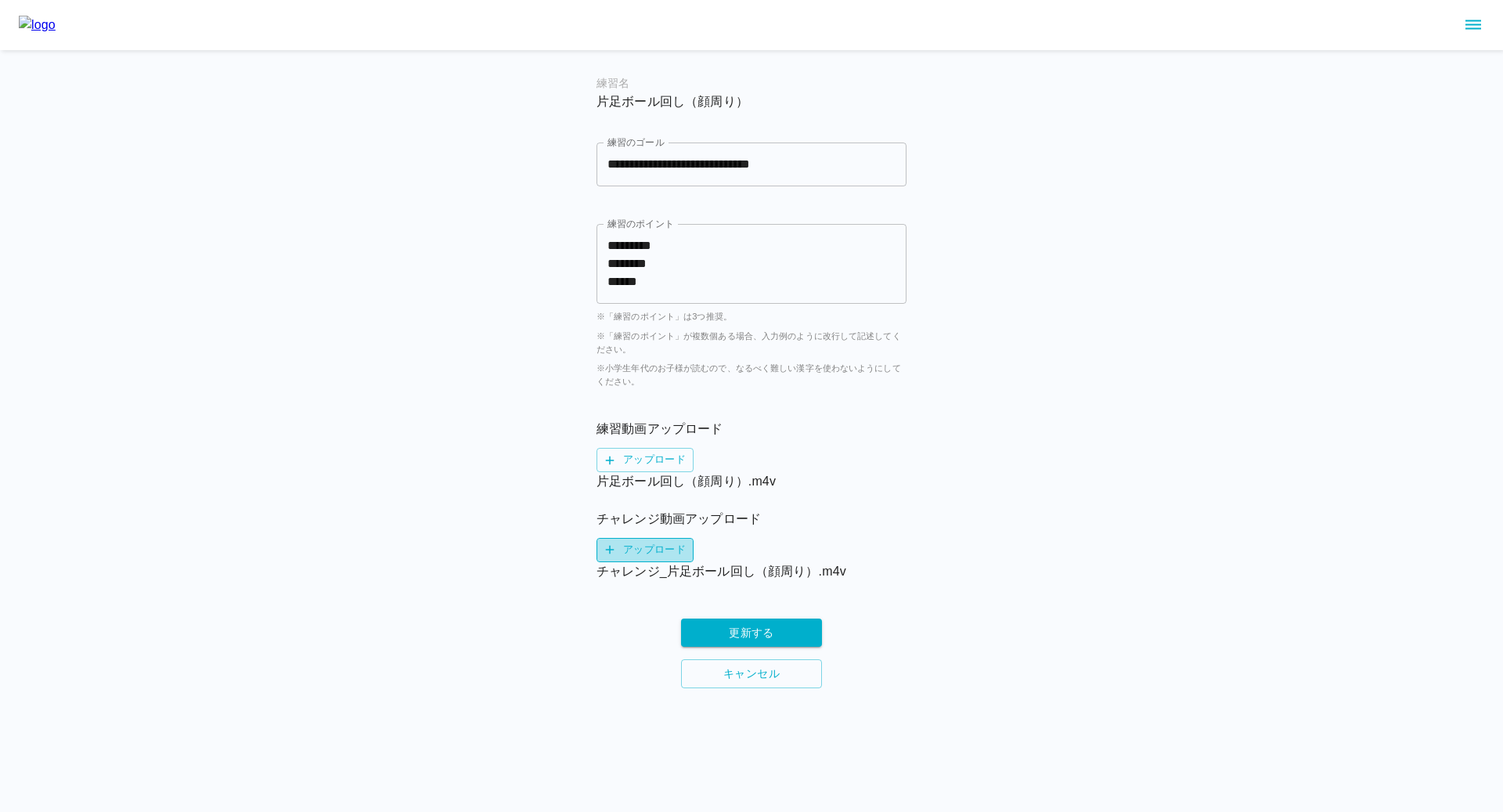
click at [652, 544] on label "アップロード" at bounding box center [645, 549] width 97 height 24
click at [0, 0] on input "アップロード" at bounding box center [0, 0] width 0 height 0
click at [752, 639] on button "更新する" at bounding box center [751, 633] width 141 height 29
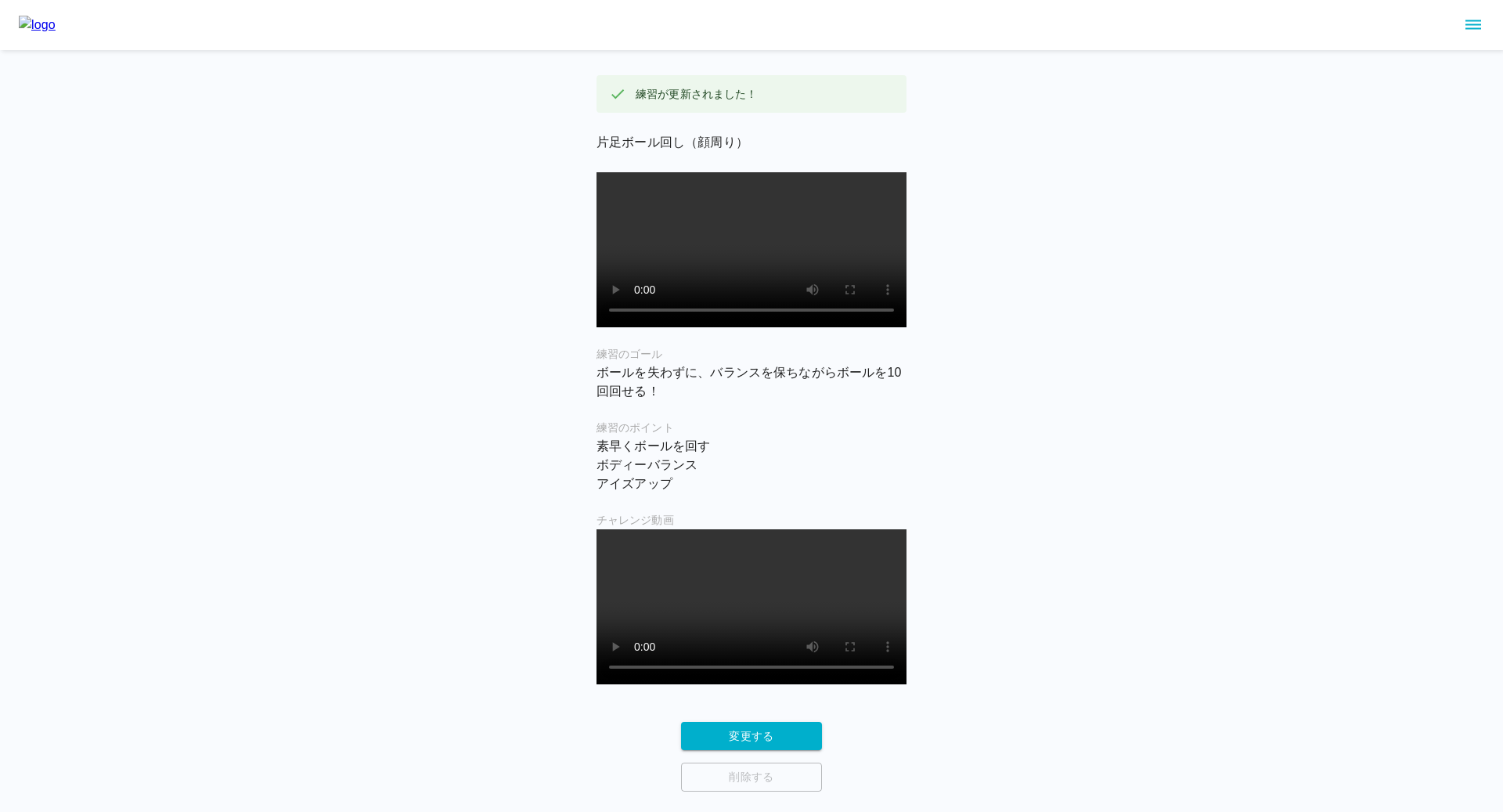
click at [616, 568] on video at bounding box center [751, 606] width 310 height 155
click at [750, 722] on button "変更する" at bounding box center [751, 737] width 141 height 29
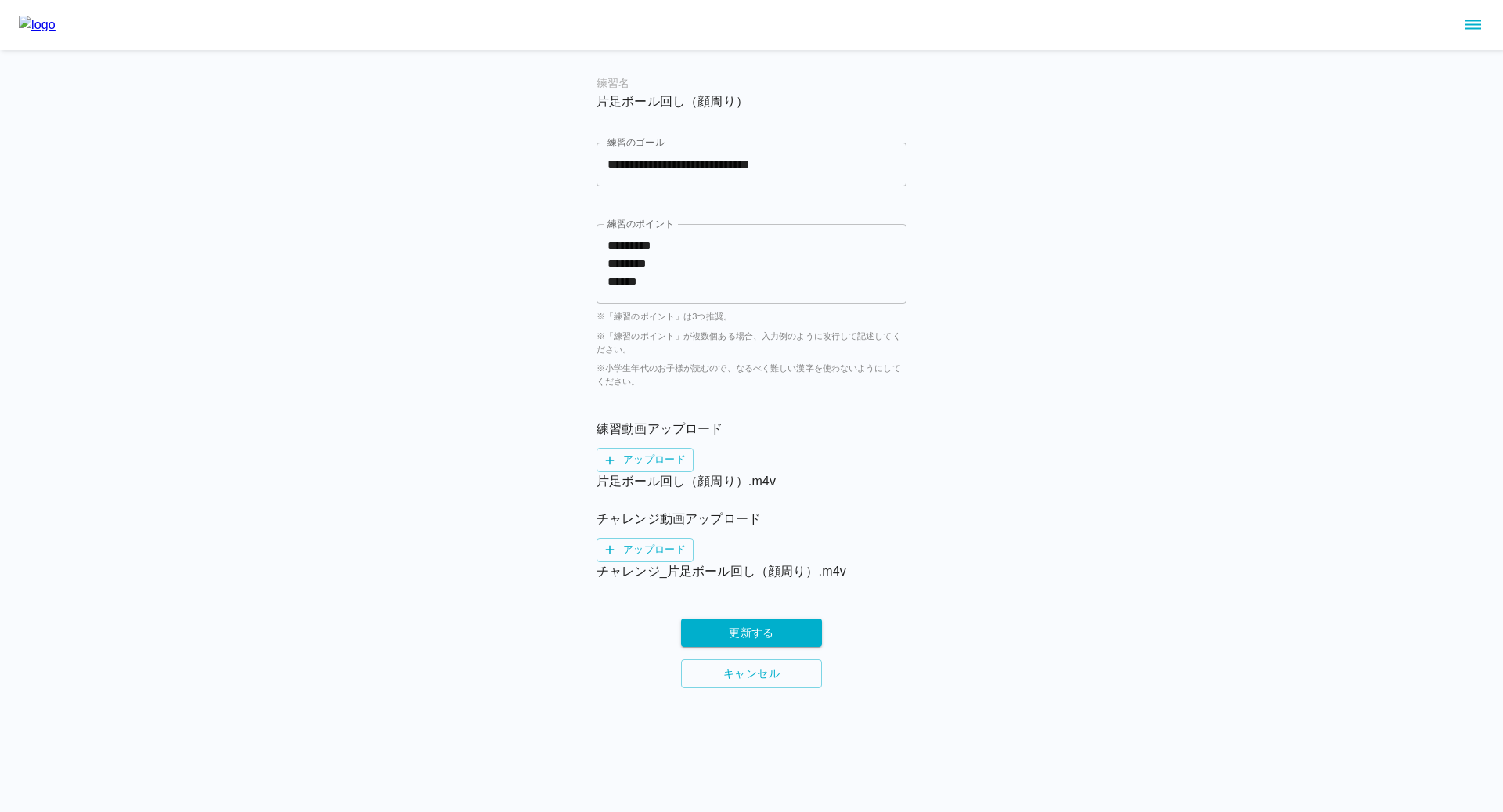
click at [55, 20] on img at bounding box center [37, 25] width 37 height 18
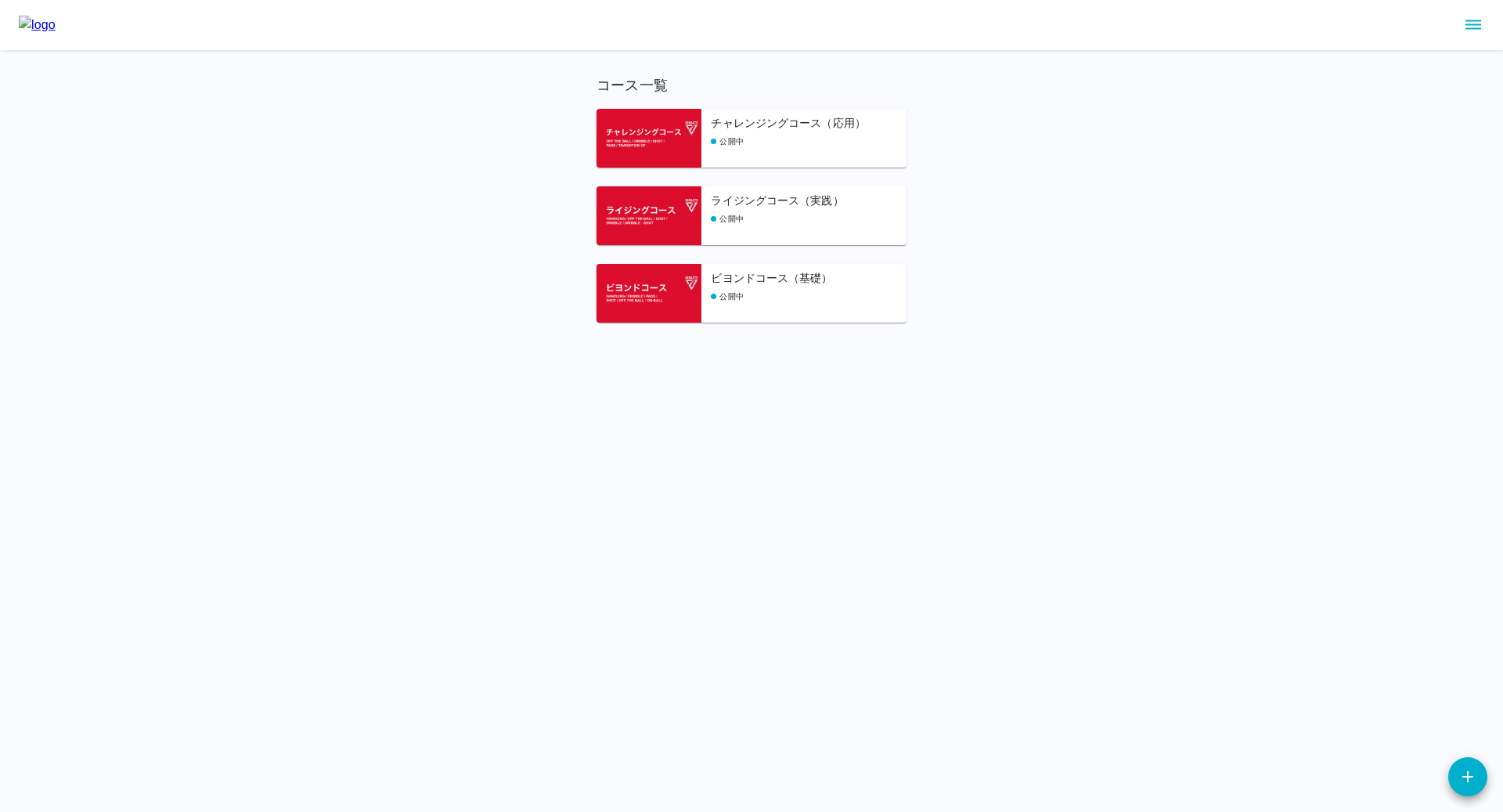
click at [55, 24] on img at bounding box center [37, 25] width 37 height 18
click at [1469, 24] on icon "sidemenu" at bounding box center [1473, 25] width 16 height 9
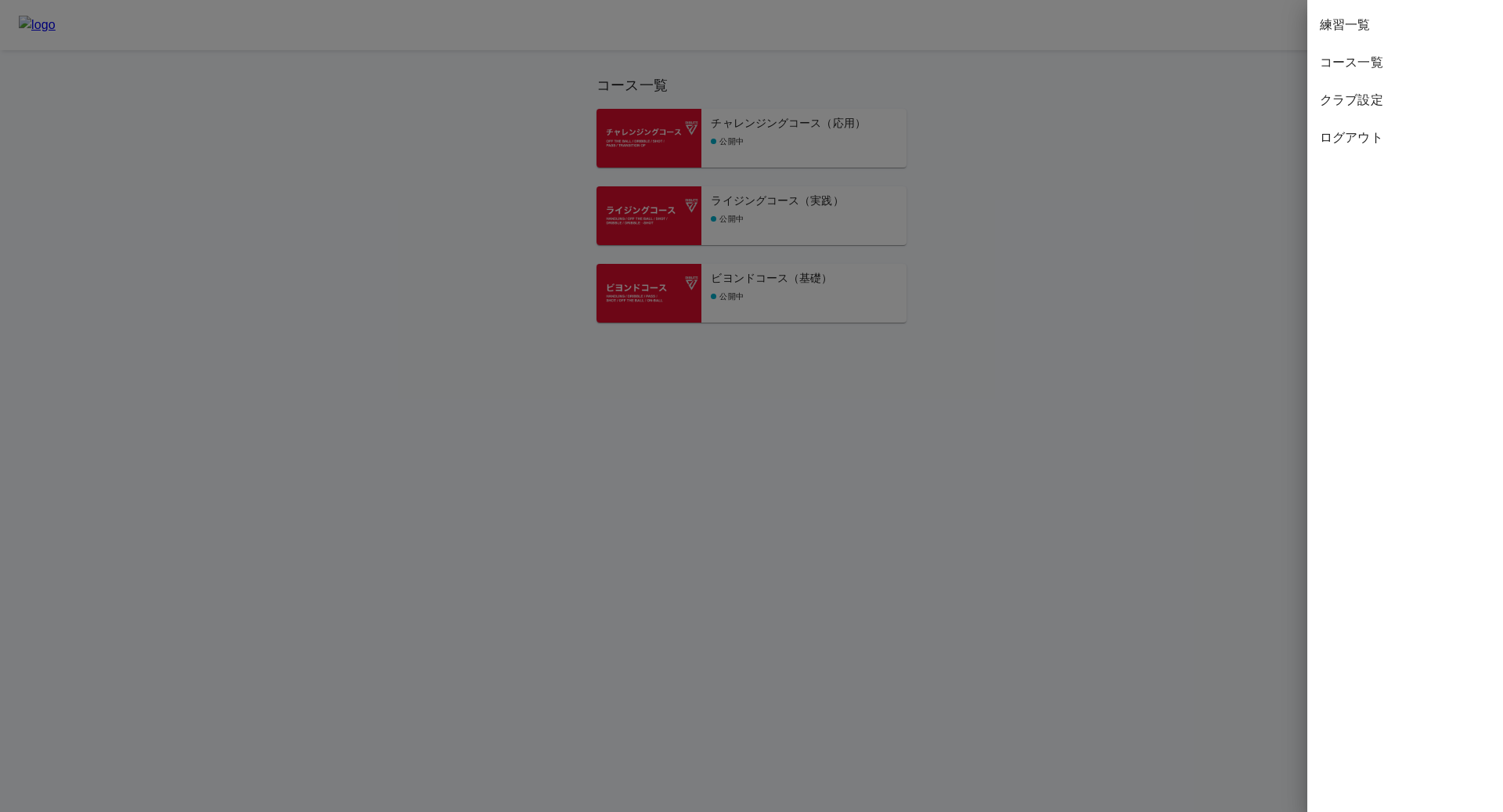
click at [1362, 53] on span "コース一覧" at bounding box center [1406, 62] width 171 height 18
click at [1359, 67] on span "コース一覧" at bounding box center [1406, 62] width 171 height 18
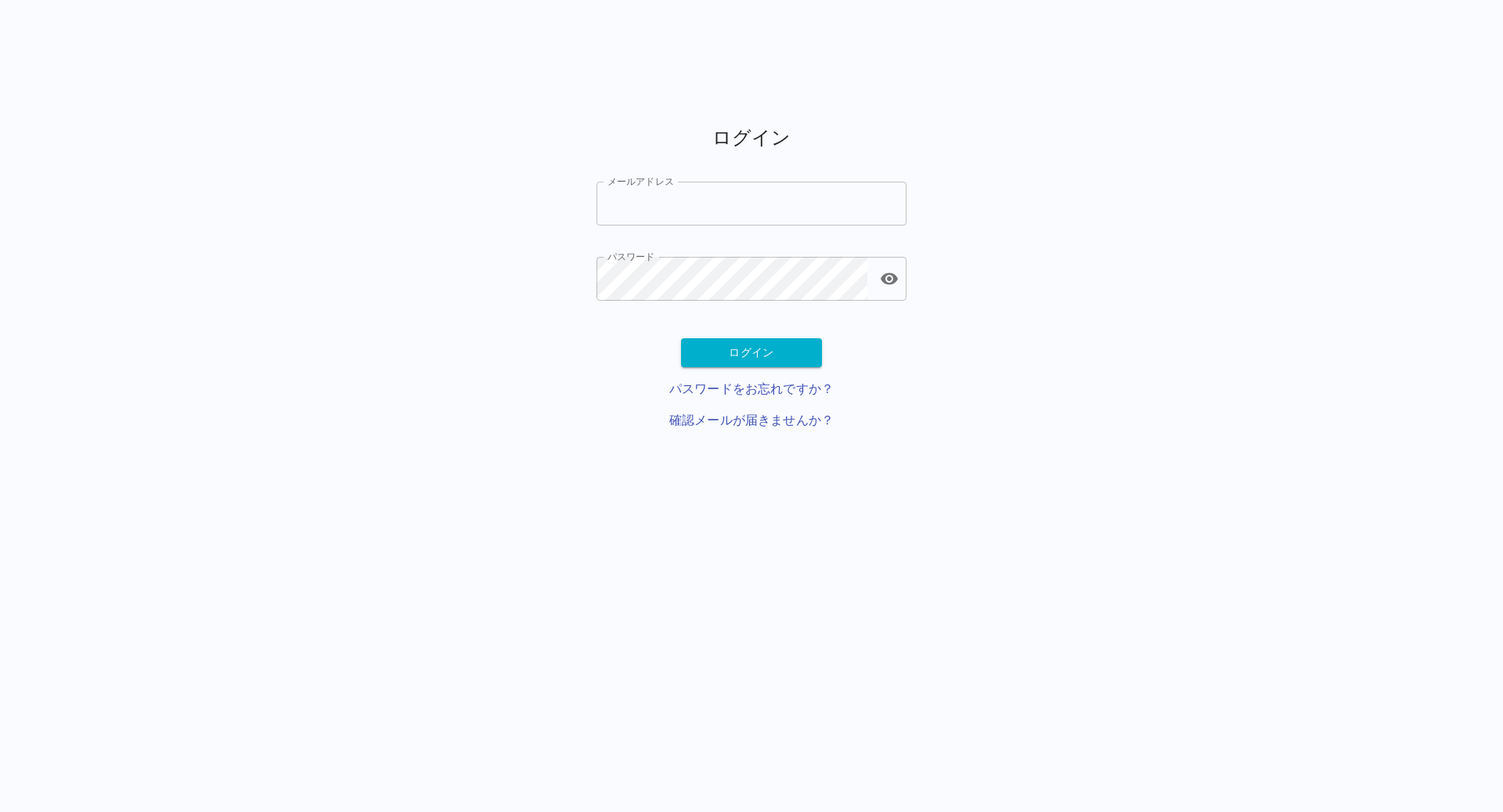
type input "**********"
click at [786, 354] on button "ログイン" at bounding box center [751, 353] width 141 height 29
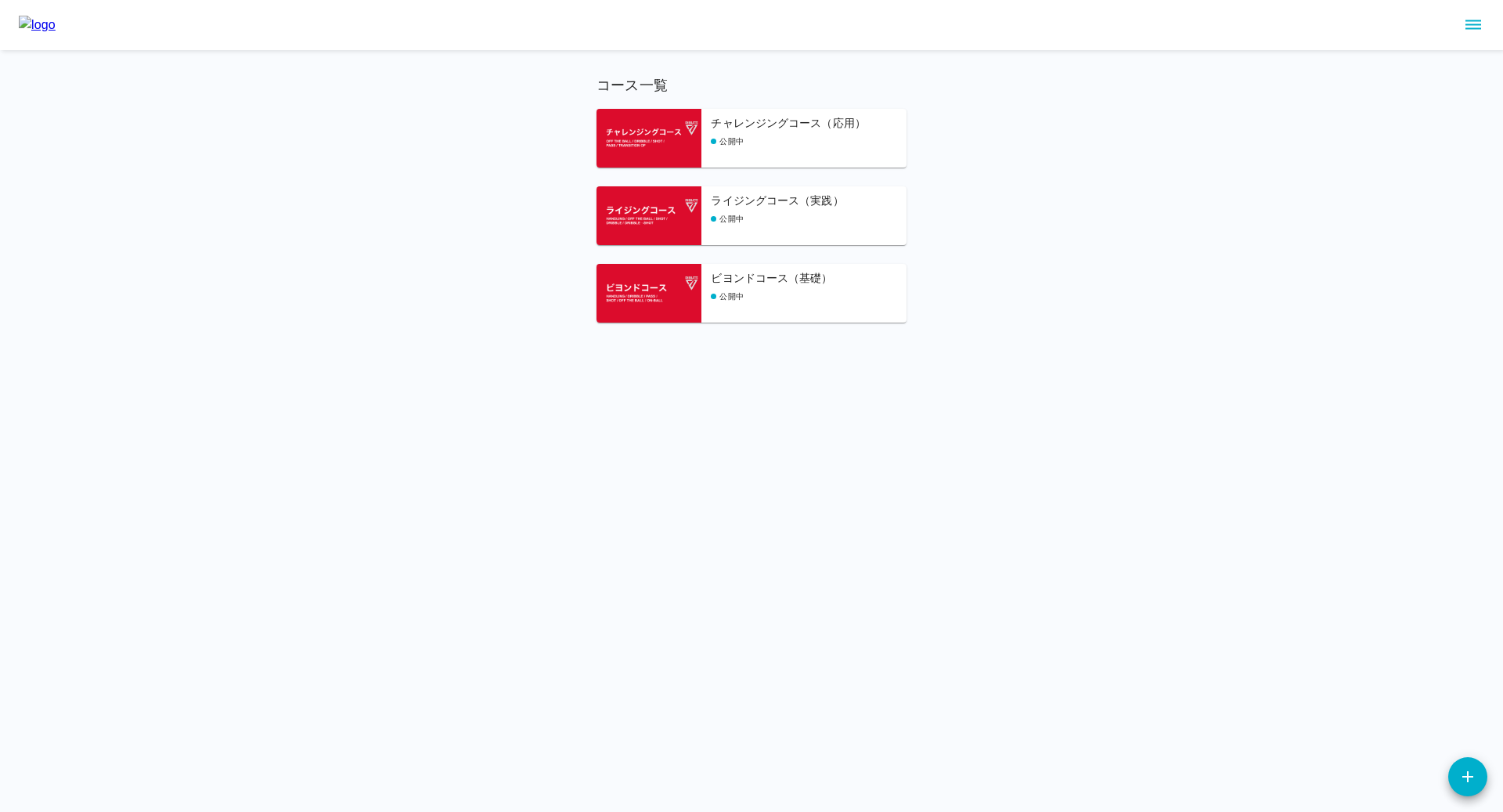
click at [774, 205] on h6 "ライジングコース（実践）" at bounding box center [808, 201] width 196 height 17
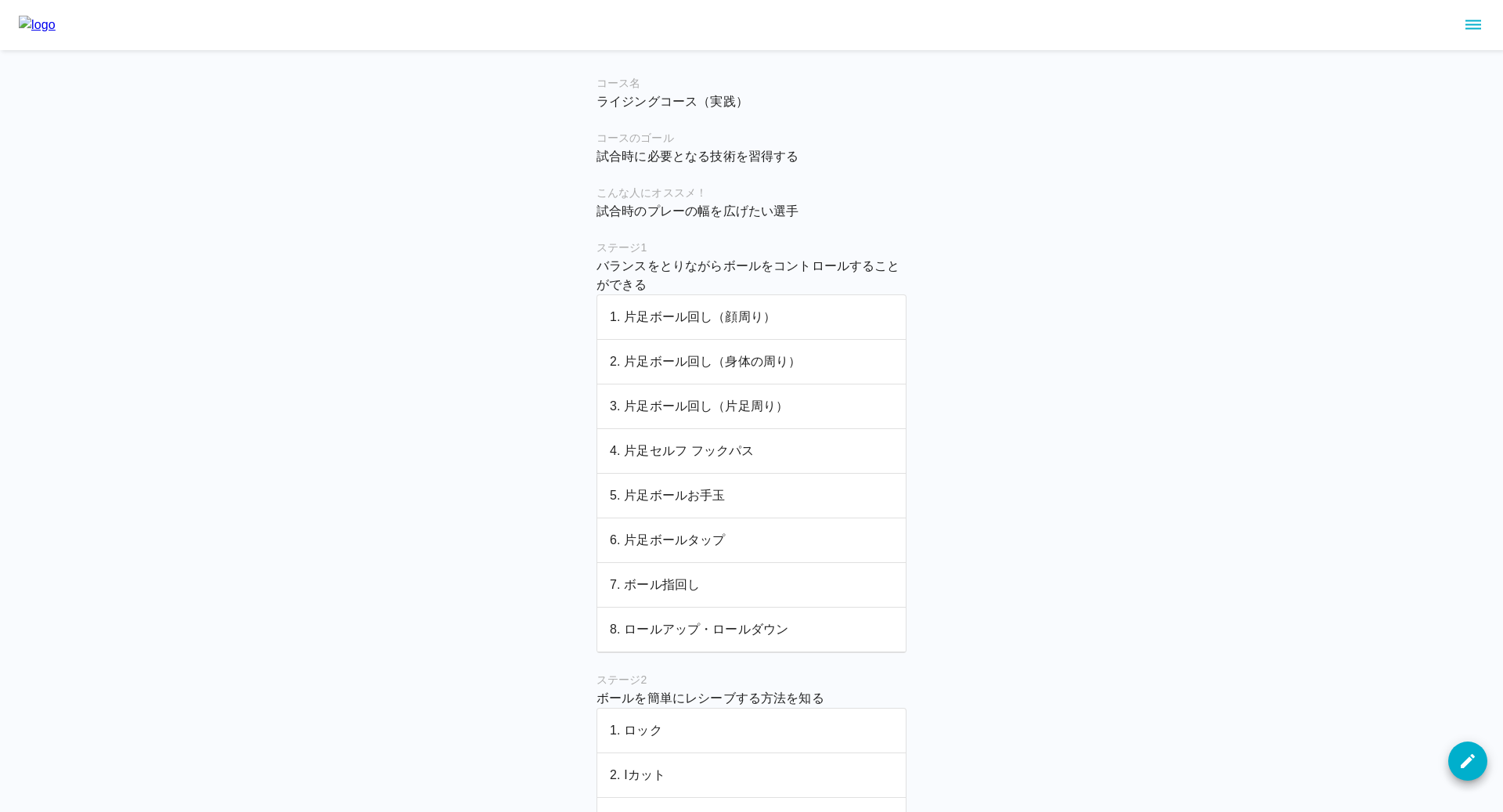
click at [706, 315] on p "1. 片足ボール回し（顔周り）" at bounding box center [752, 317] width 283 height 18
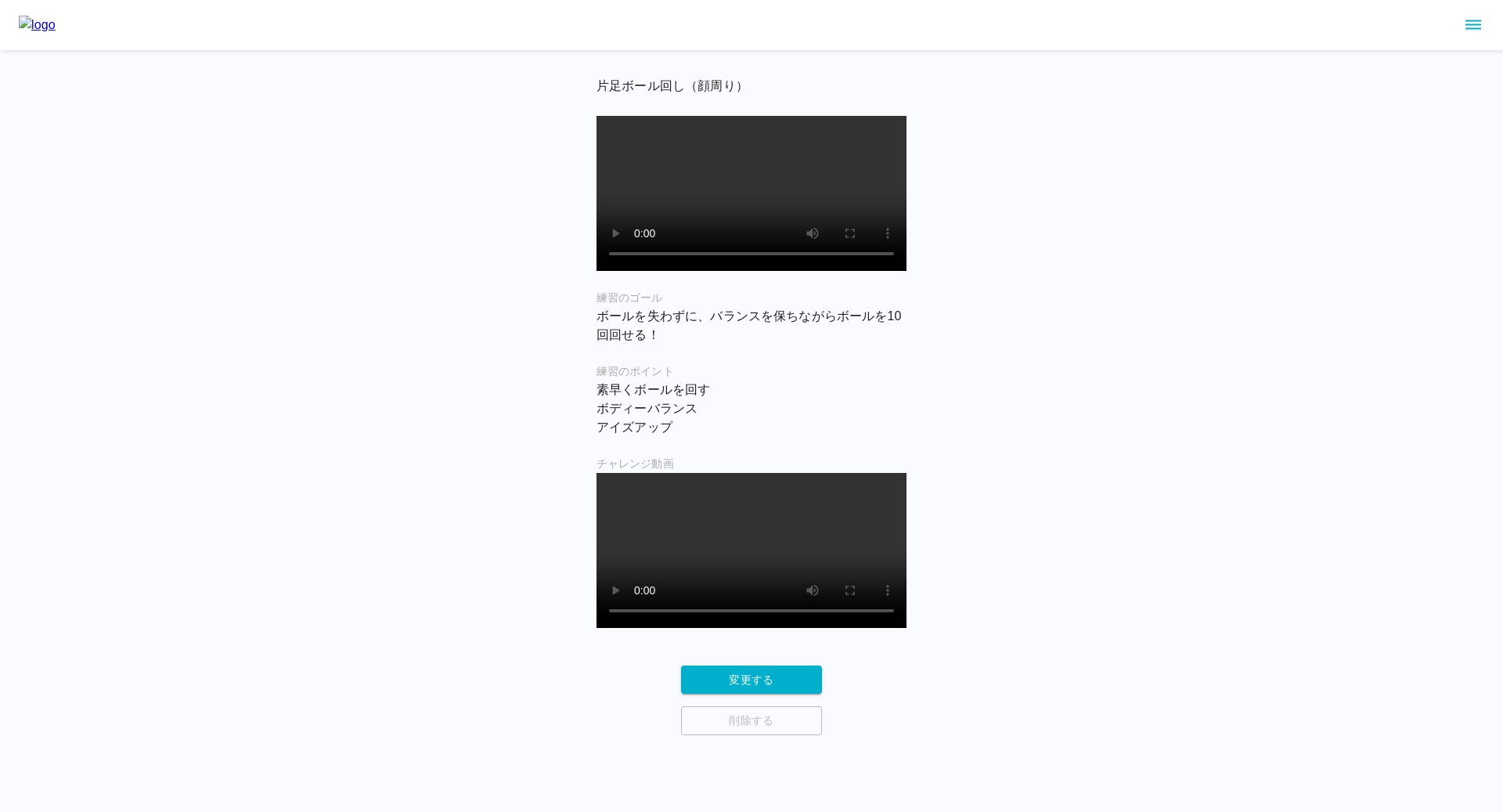
click at [55, 24] on img at bounding box center [37, 25] width 37 height 18
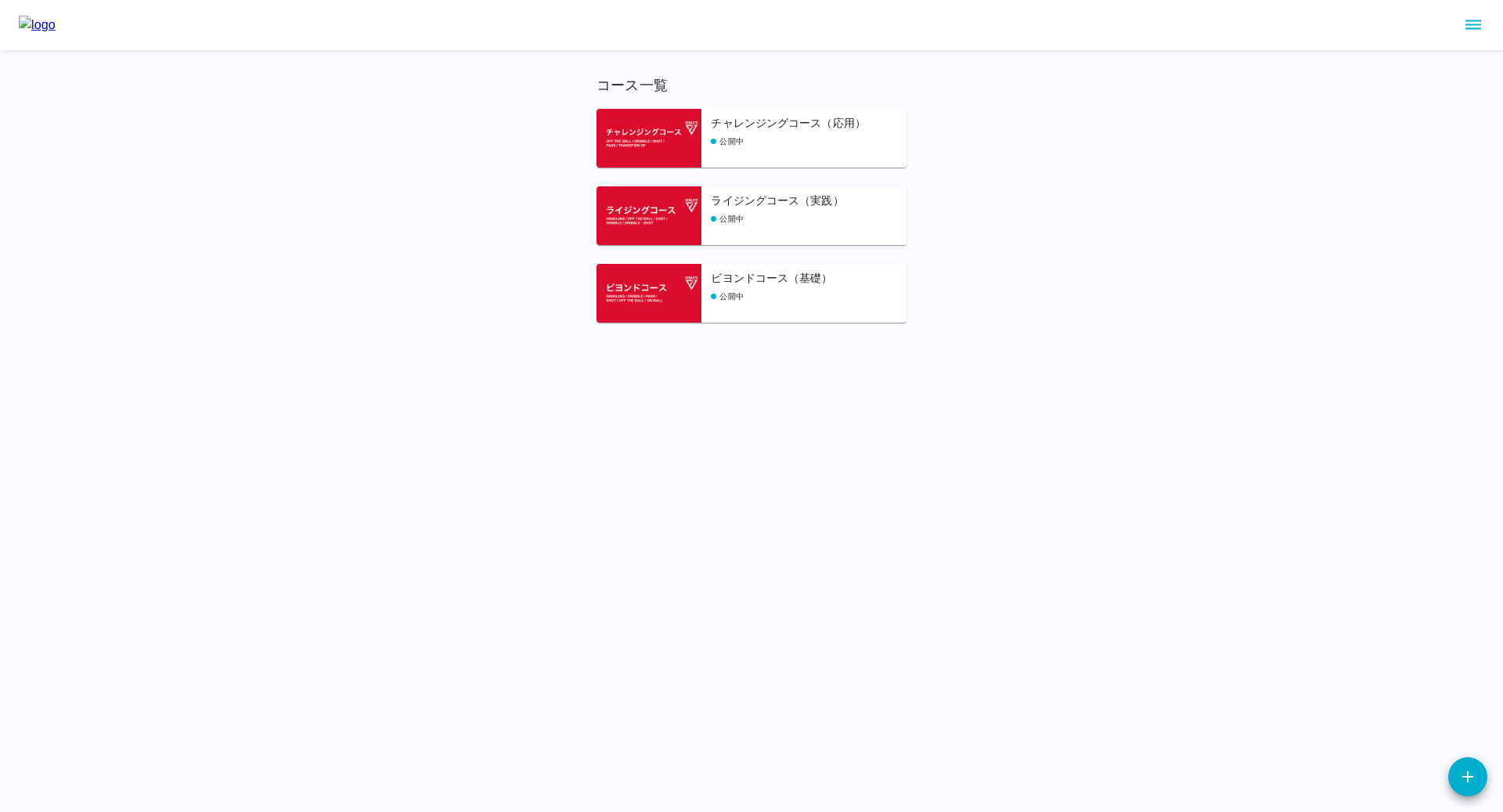
click at [762, 214] on div "公開中" at bounding box center [808, 219] width 196 height 12
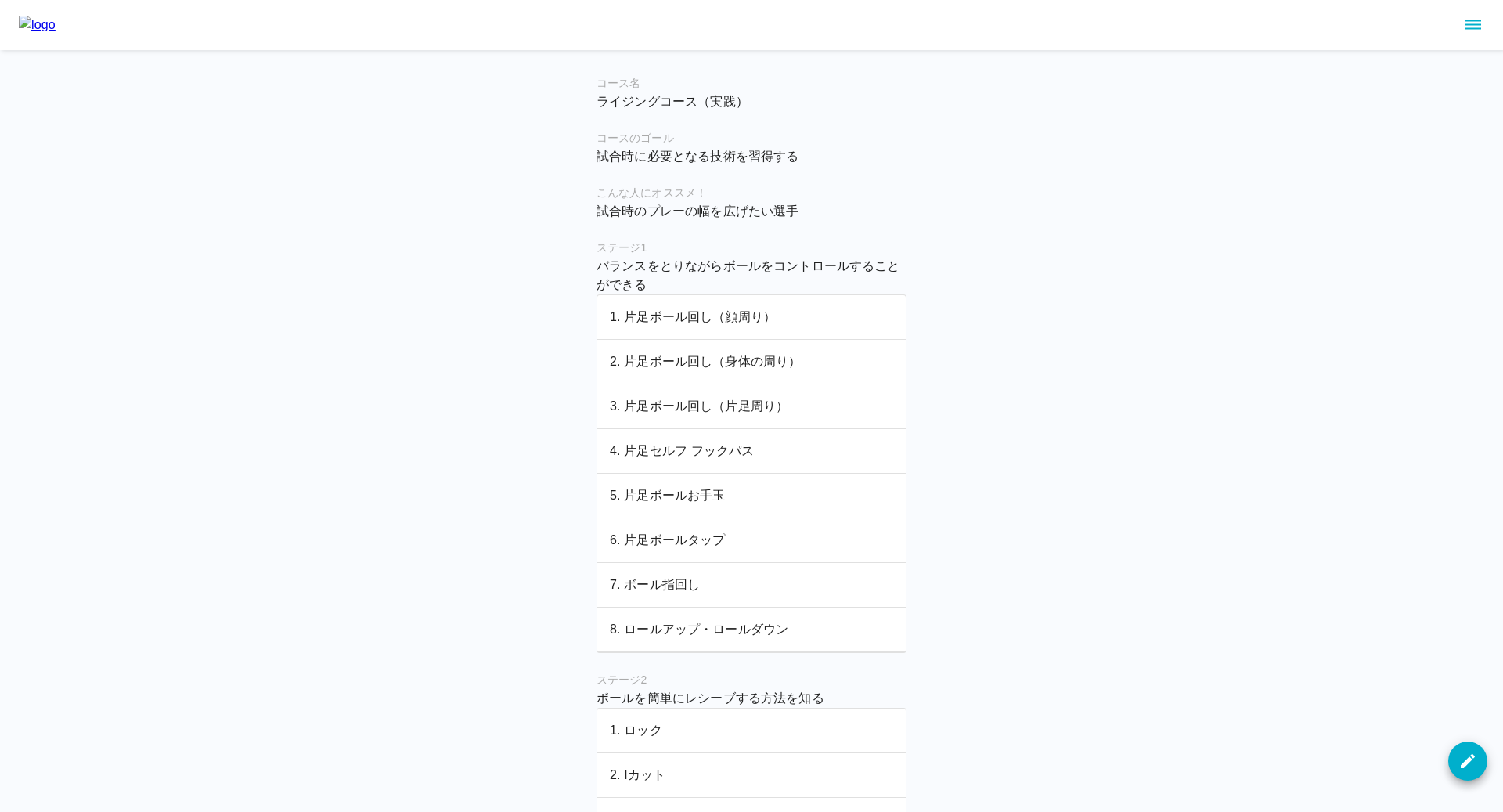
click at [738, 316] on p "1. 片足ボール回し（顔周り）" at bounding box center [752, 317] width 283 height 18
click at [738, 355] on p "2. 片足ボール回し（身体の周り）" at bounding box center [752, 361] width 283 height 18
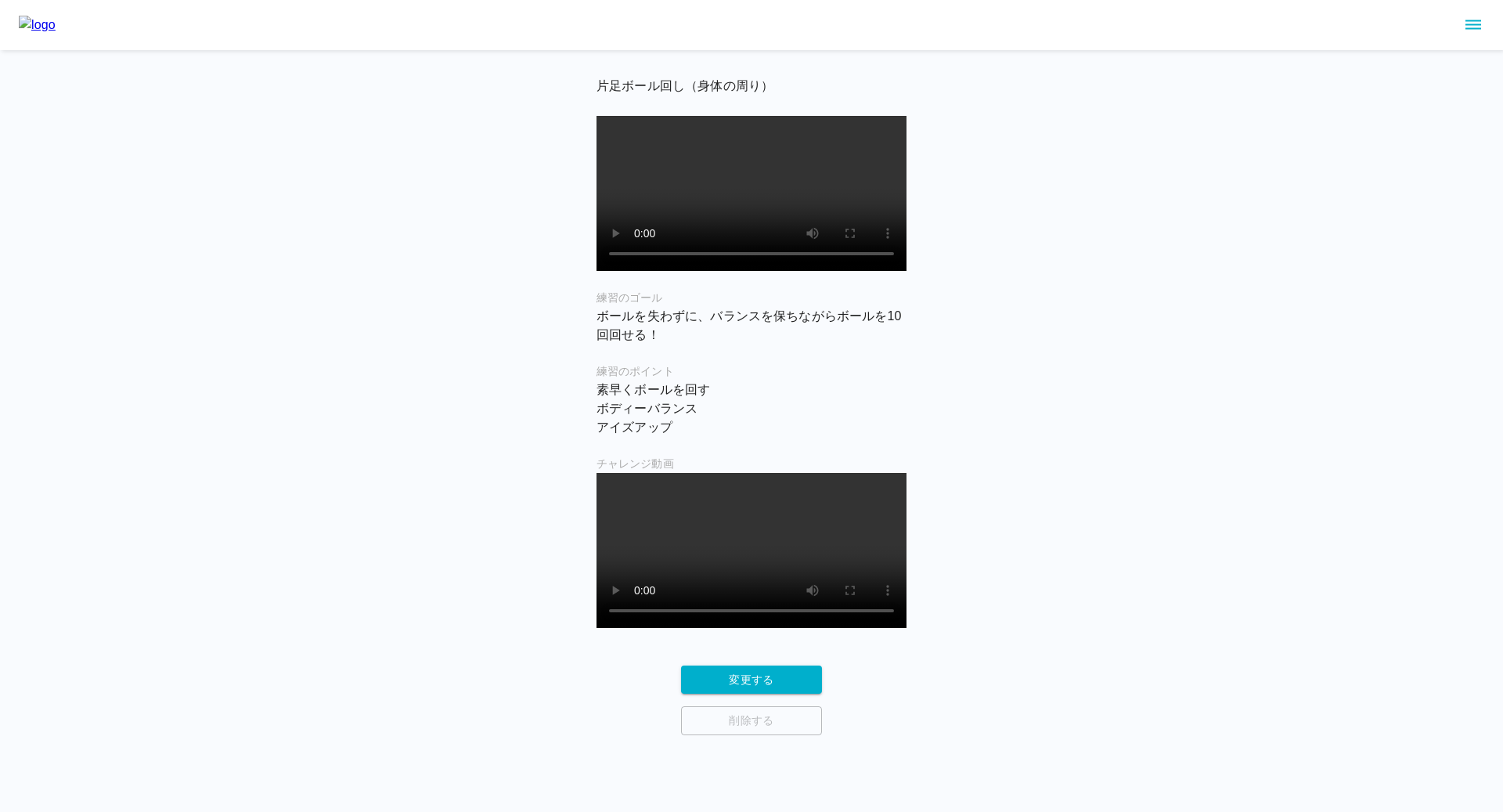
click at [1475, 18] on icon "sidemenu" at bounding box center [1473, 25] width 18 height 18
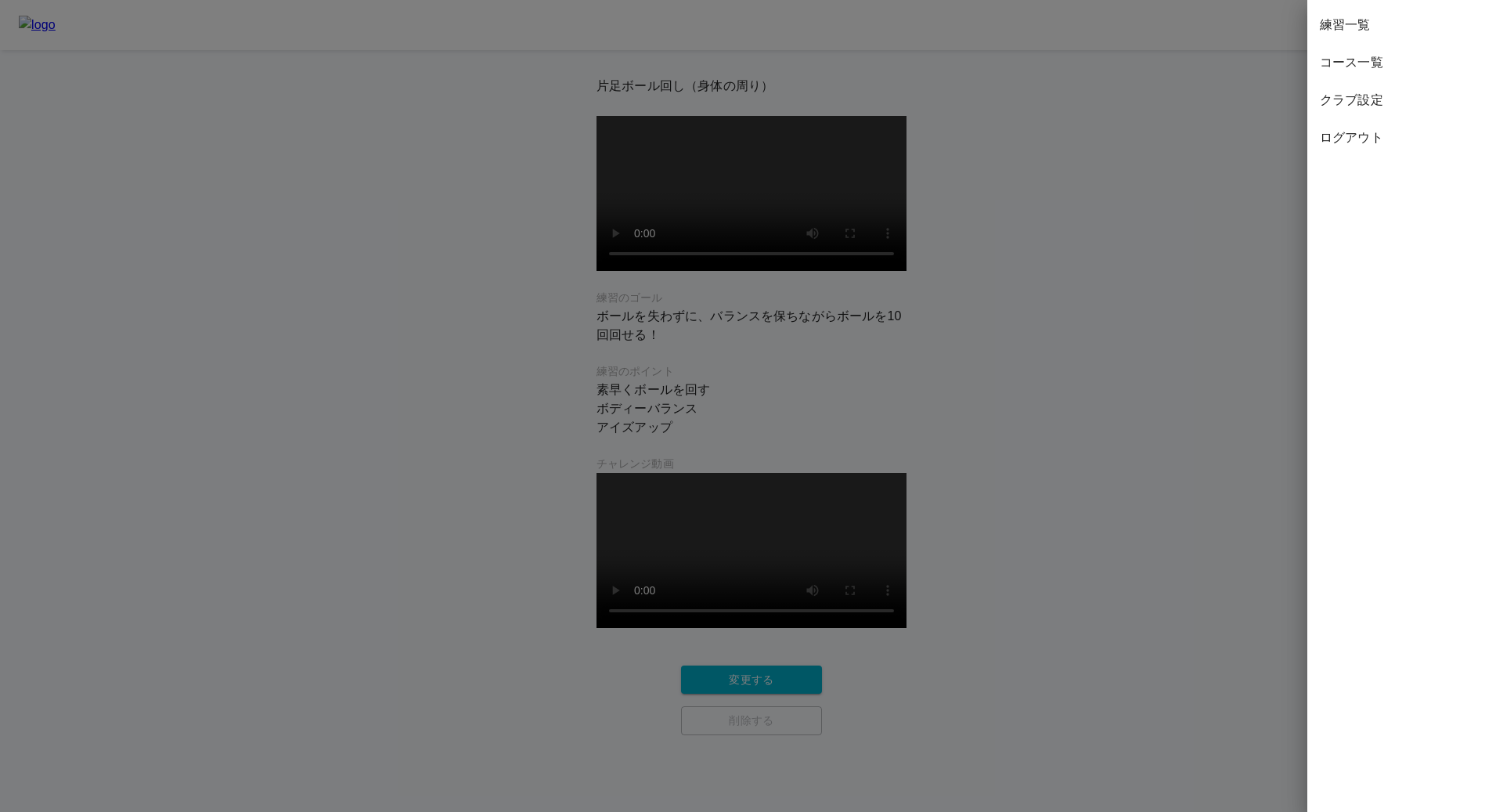
click at [977, 276] on div at bounding box center [752, 406] width 1503 height 812
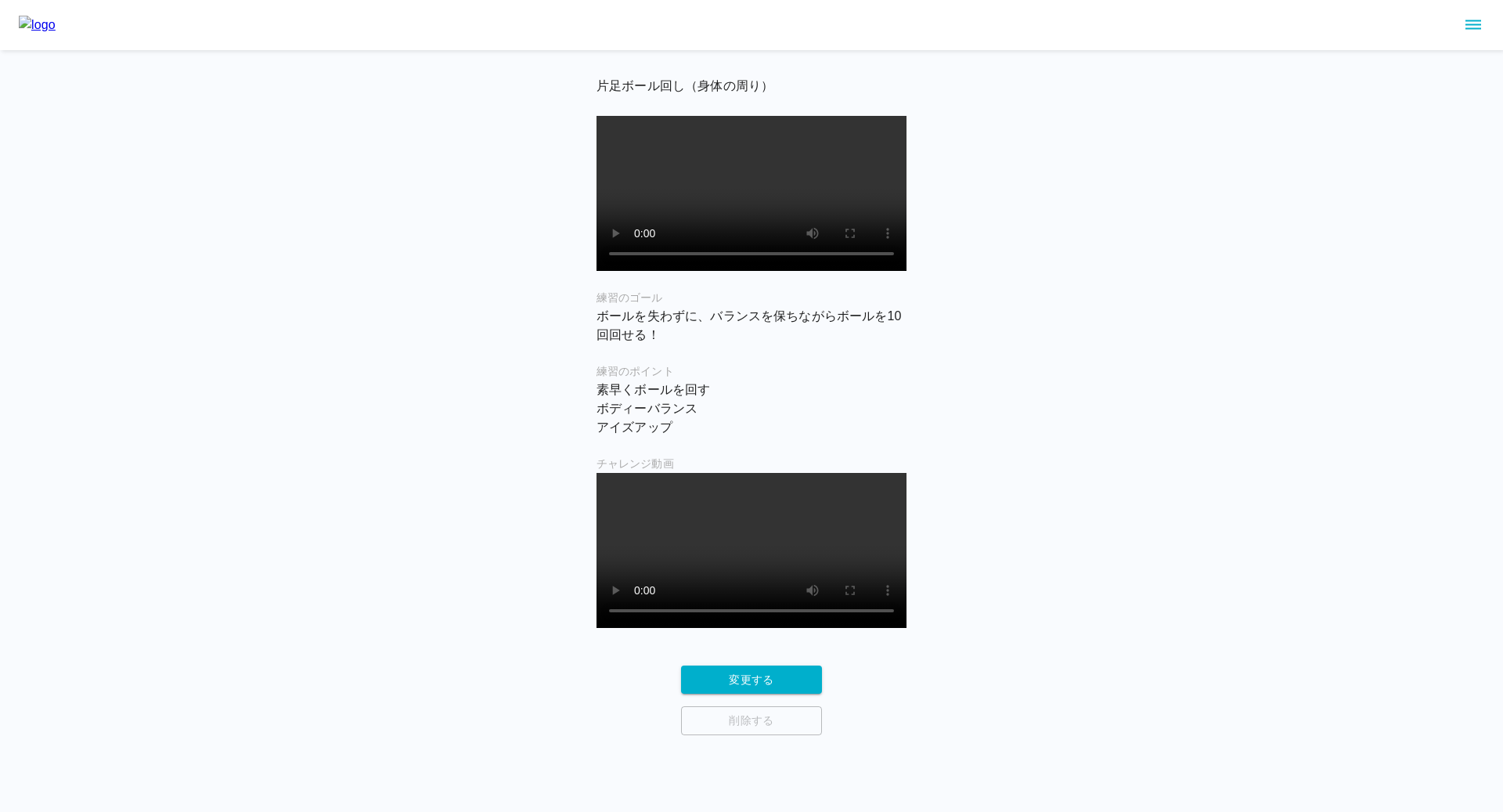
click at [55, 24] on img at bounding box center [37, 25] width 37 height 18
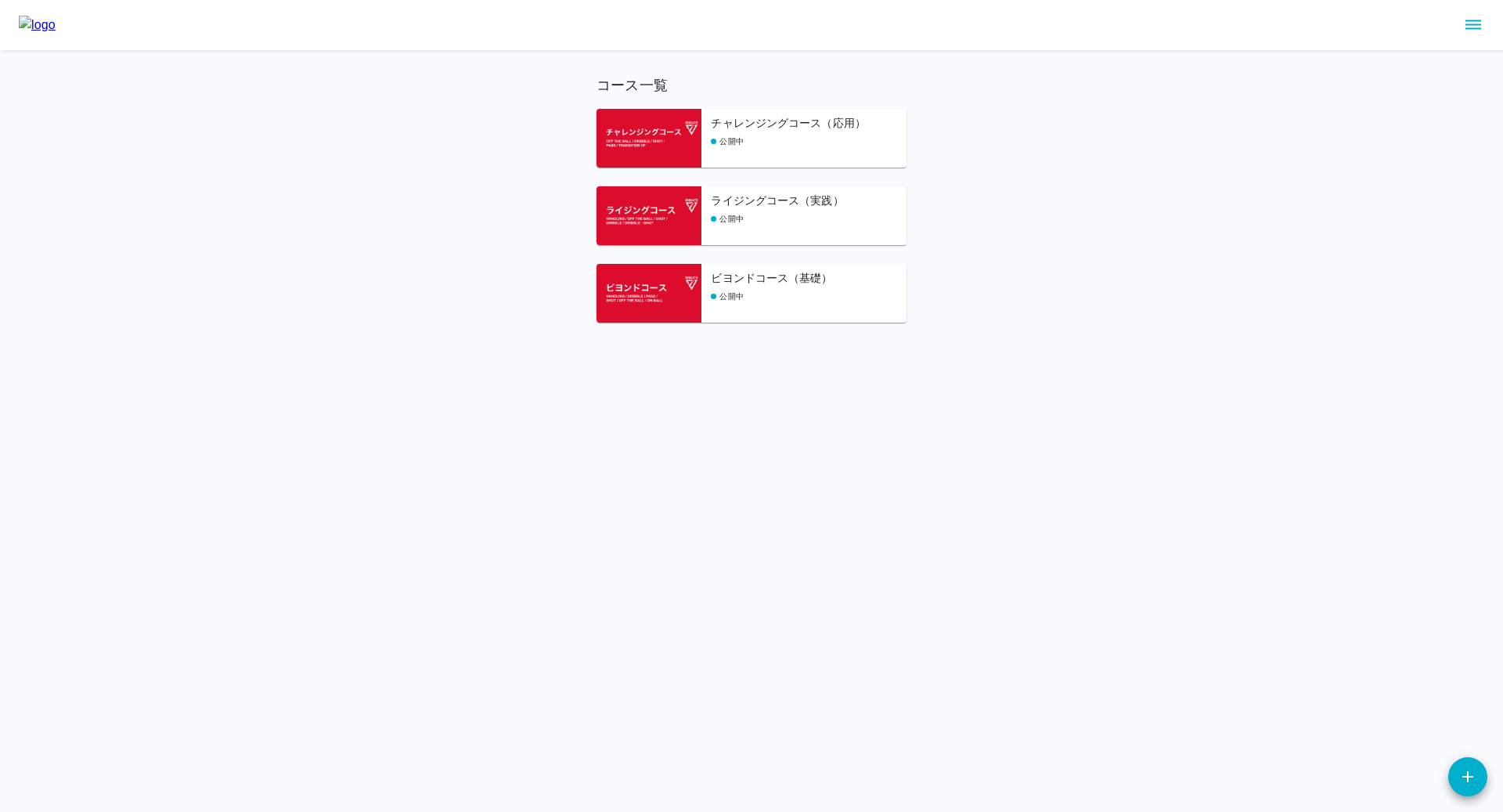
click at [773, 218] on div "公開中" at bounding box center [808, 219] width 196 height 12
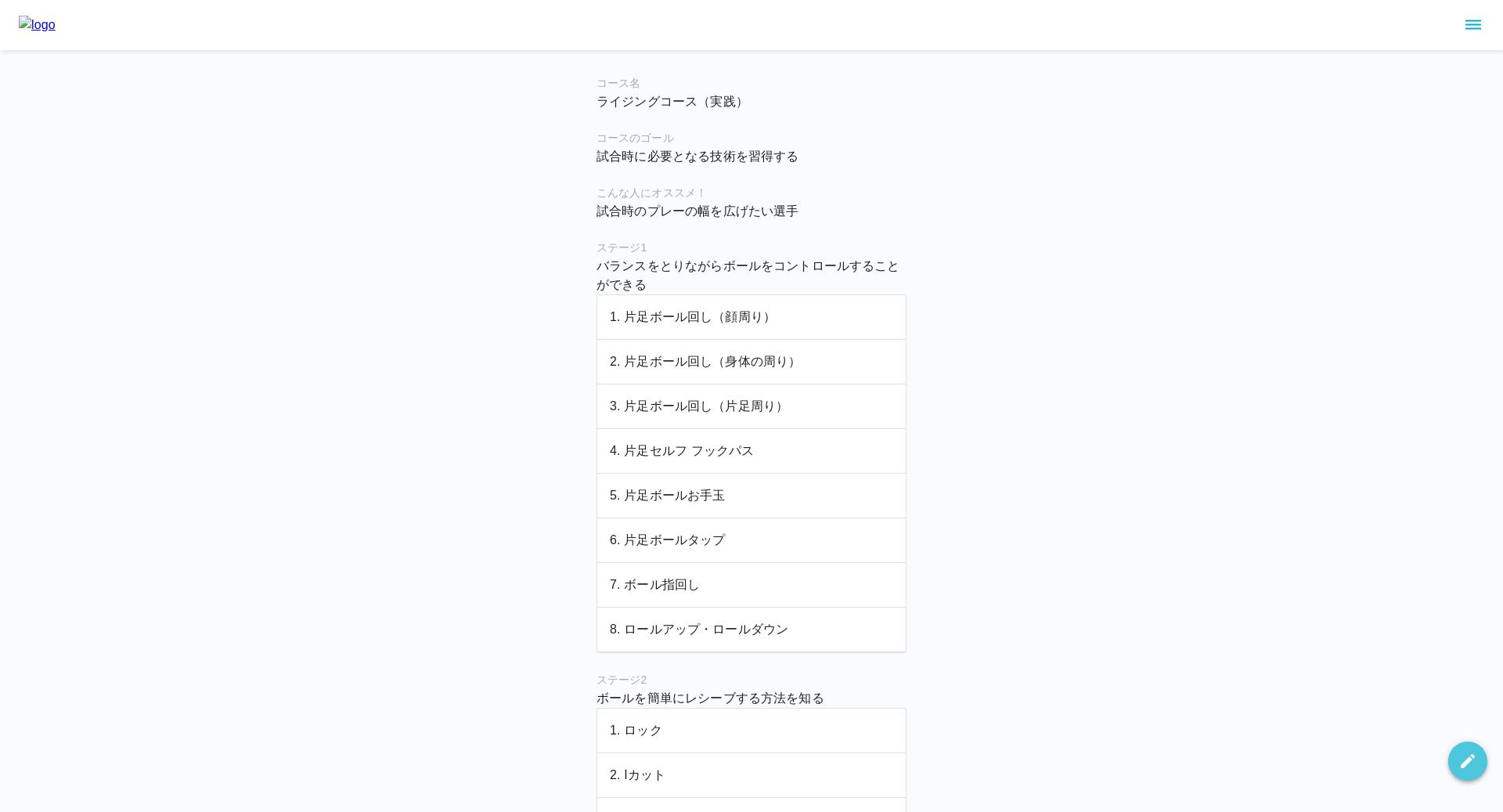
click at [1470, 751] on icon "button" at bounding box center [1467, 761] width 18 height 18
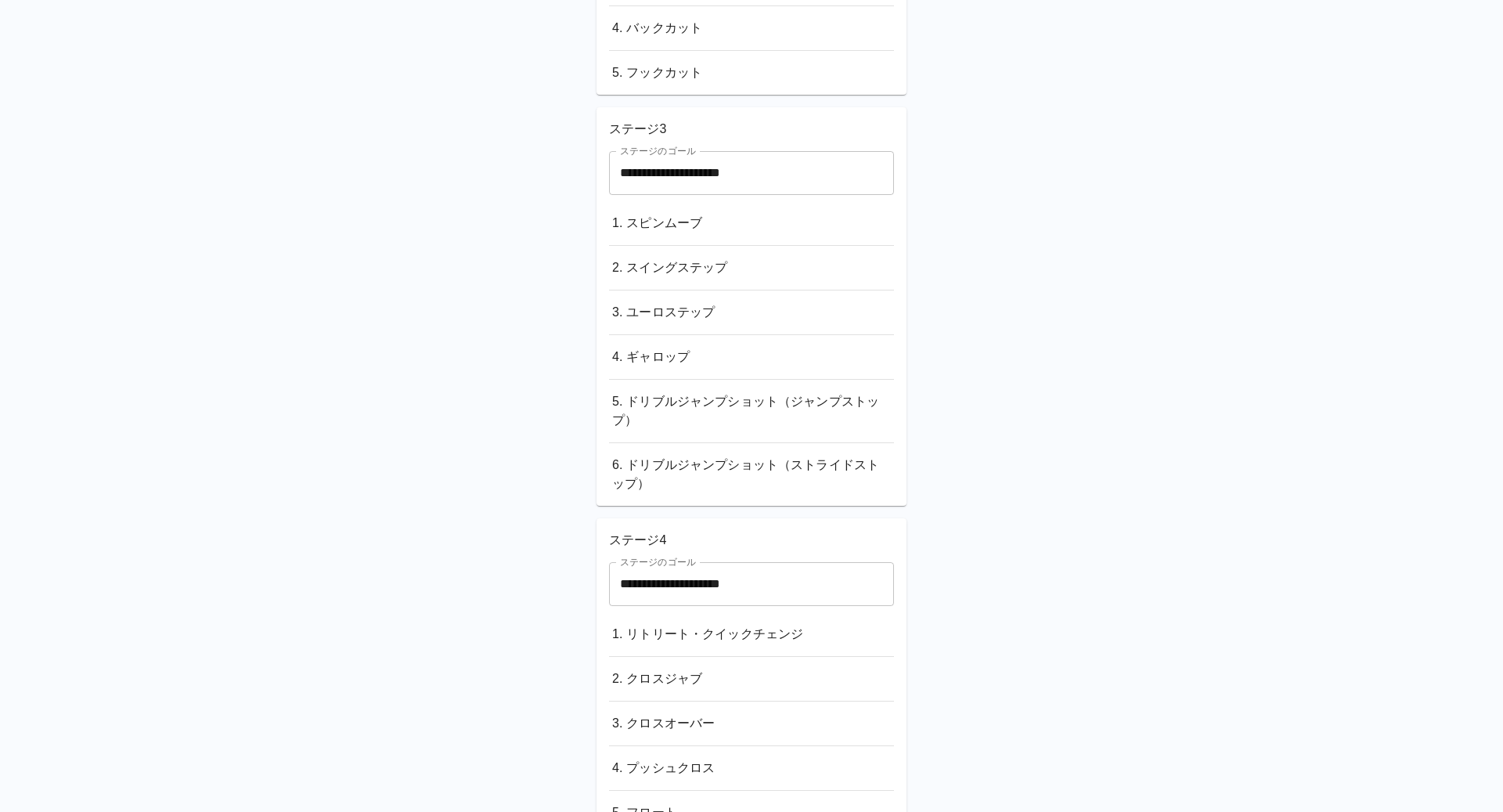
scroll to position [1861, 0]
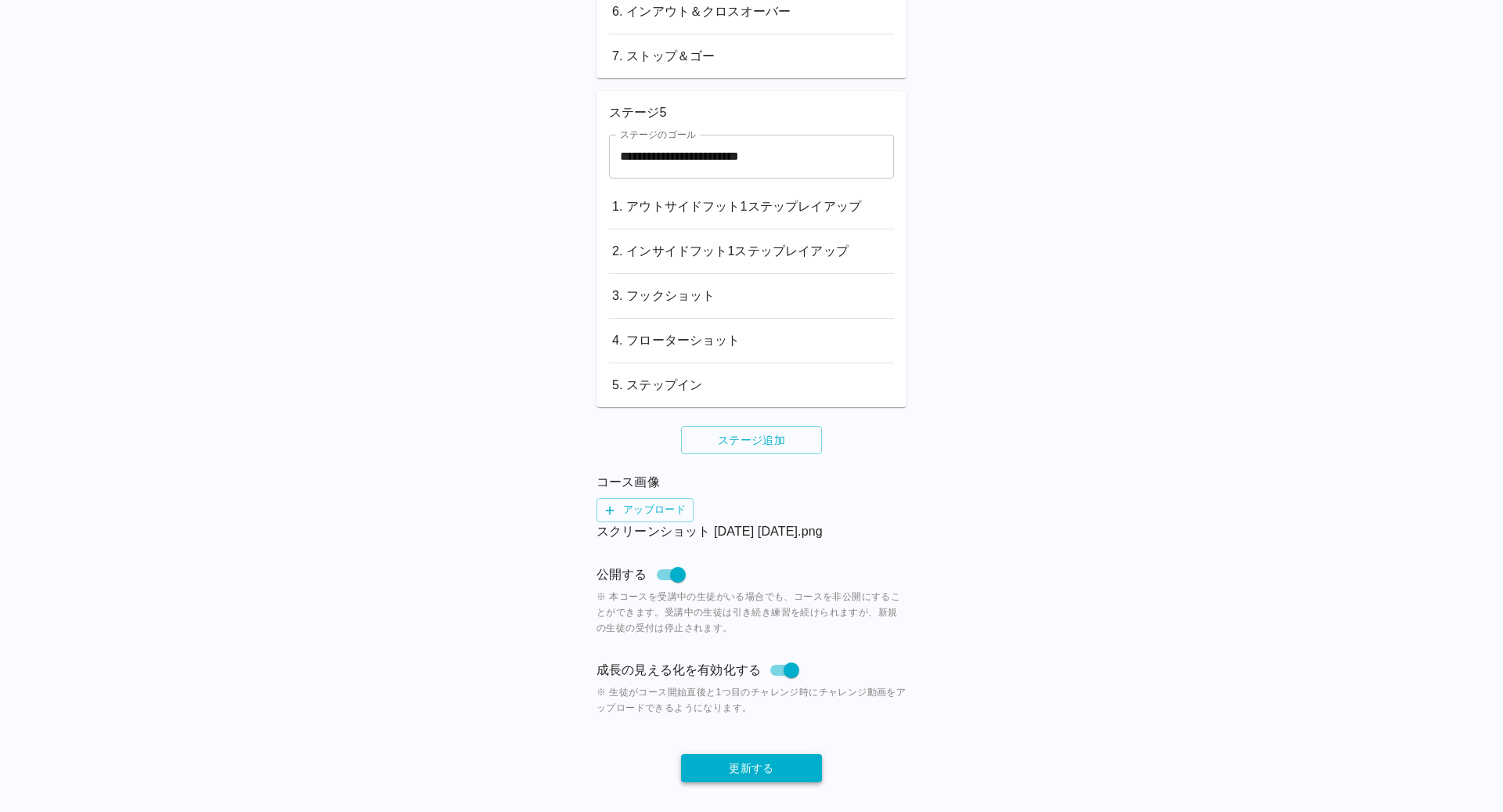
click at [765, 764] on button "更新する" at bounding box center [751, 769] width 141 height 29
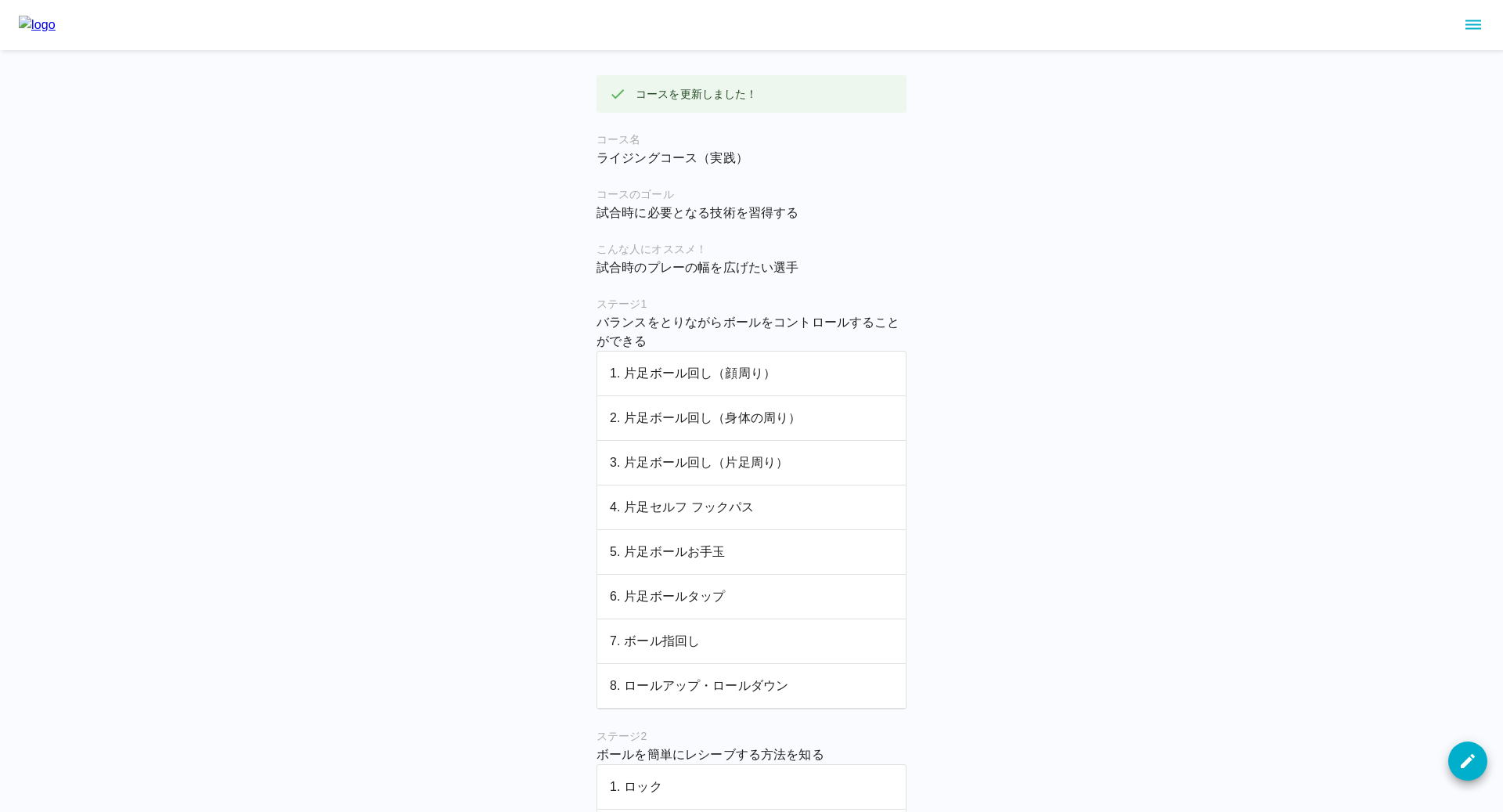
click at [701, 367] on p "1. 片足ボール回し（顔周り）" at bounding box center [752, 373] width 283 height 18
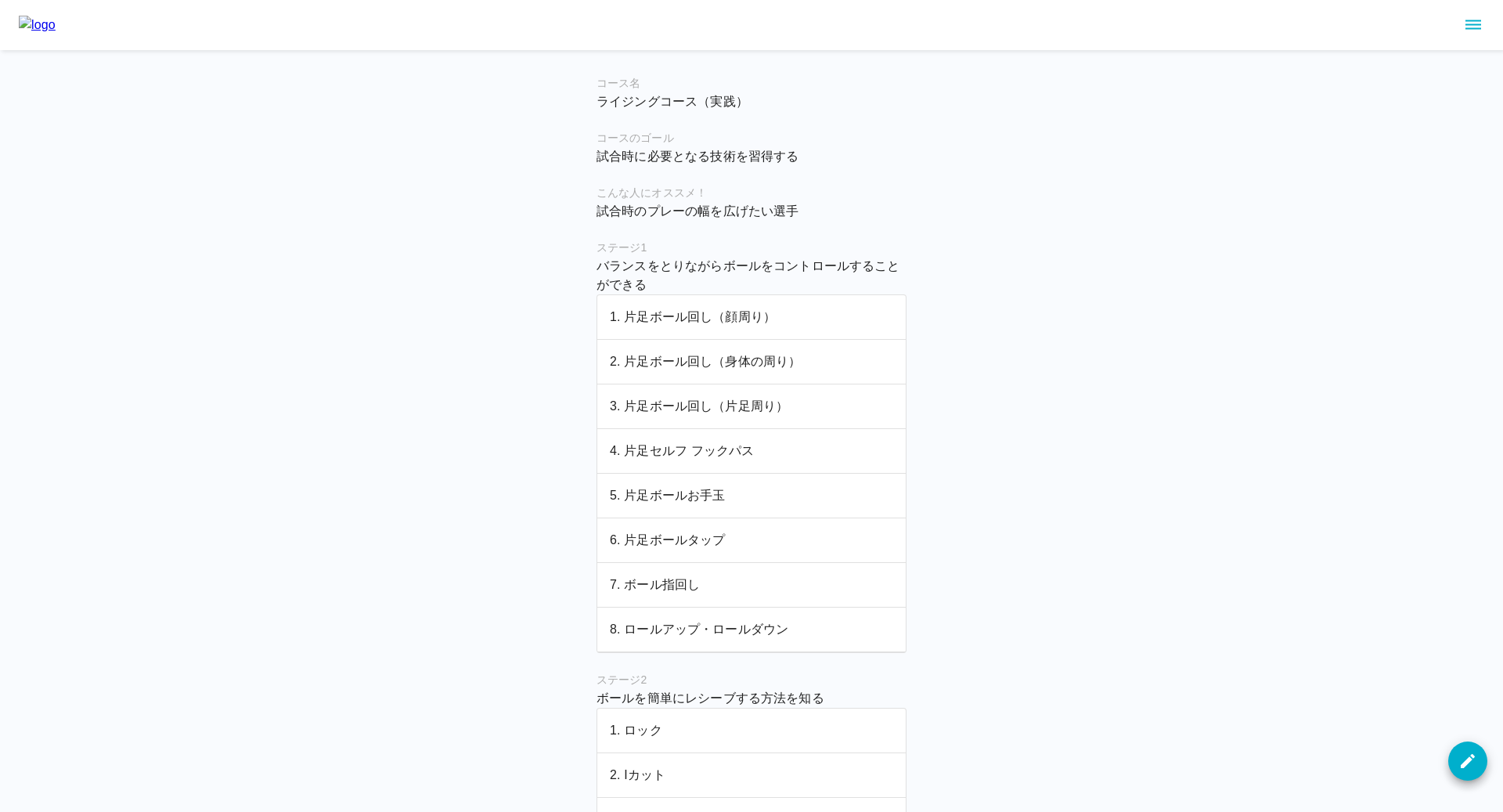
click at [691, 363] on p "2. 片足ボール回し（身体の周り）" at bounding box center [752, 361] width 283 height 18
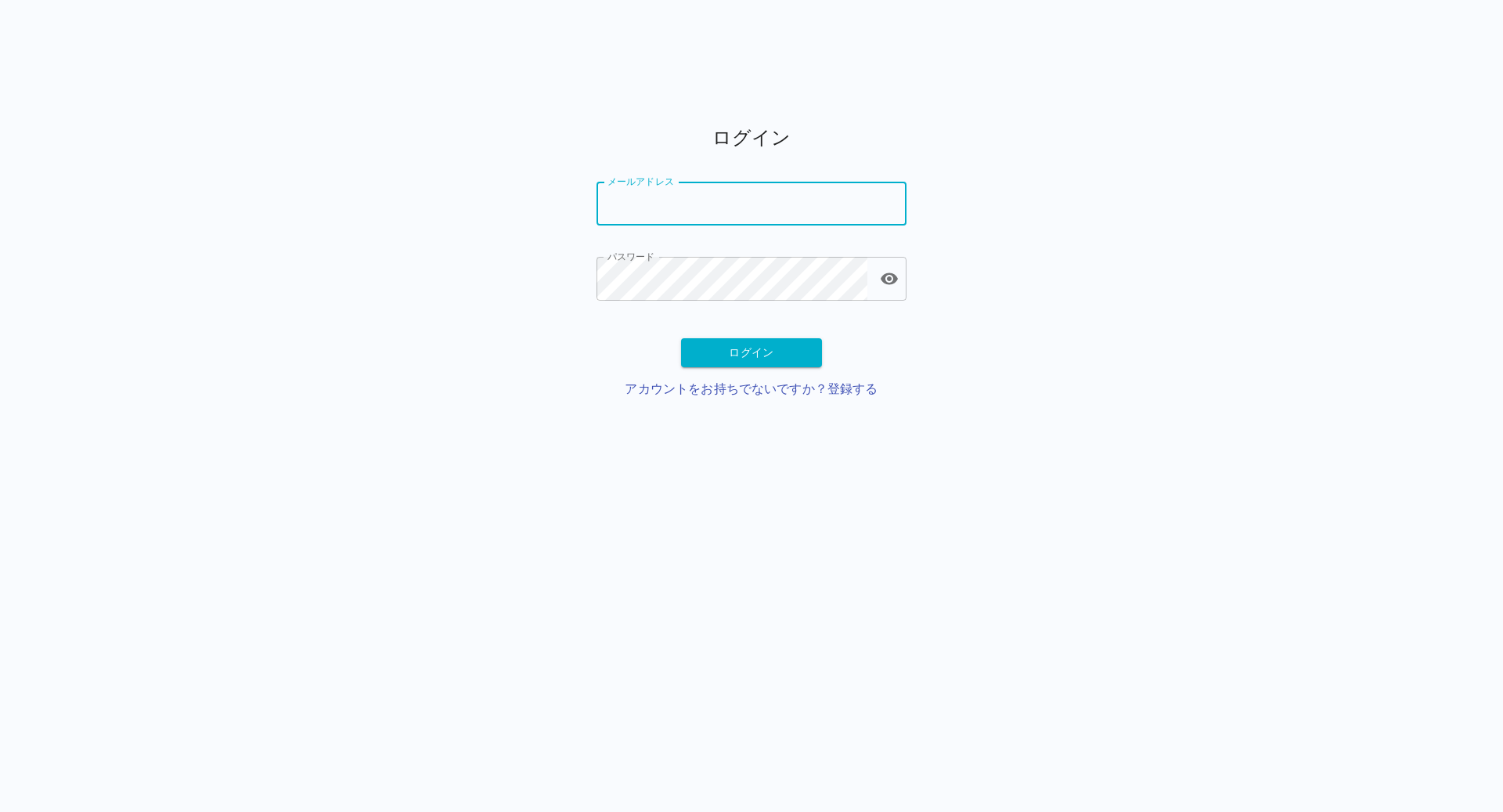
type input "**********"
